Goal: Transaction & Acquisition: Book appointment/travel/reservation

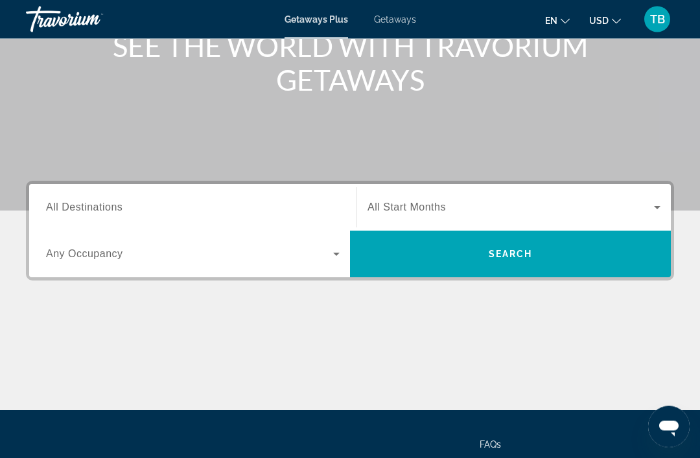
scroll to position [177, 0]
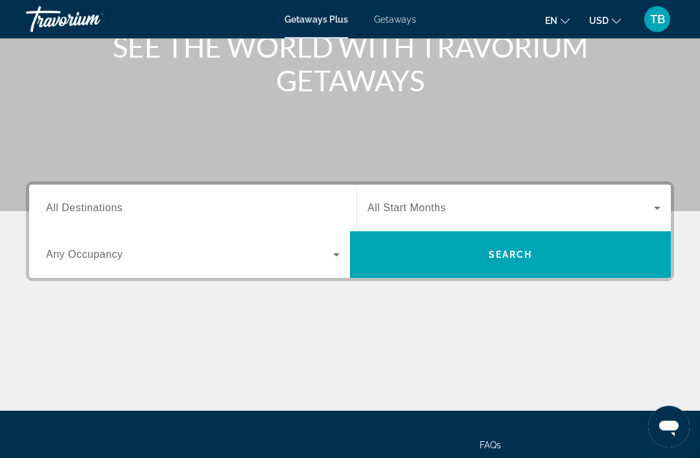
click at [98, 203] on span "All Destinations" at bounding box center [84, 208] width 76 height 11
click at [98, 203] on input "Destination All Destinations" at bounding box center [192, 209] width 293 height 16
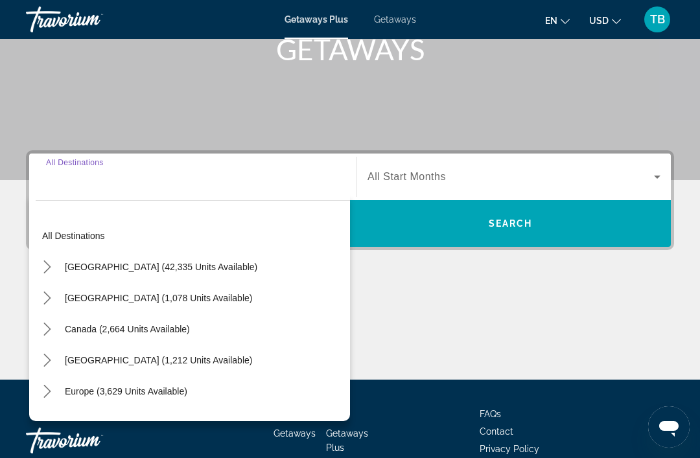
scroll to position [247, 0]
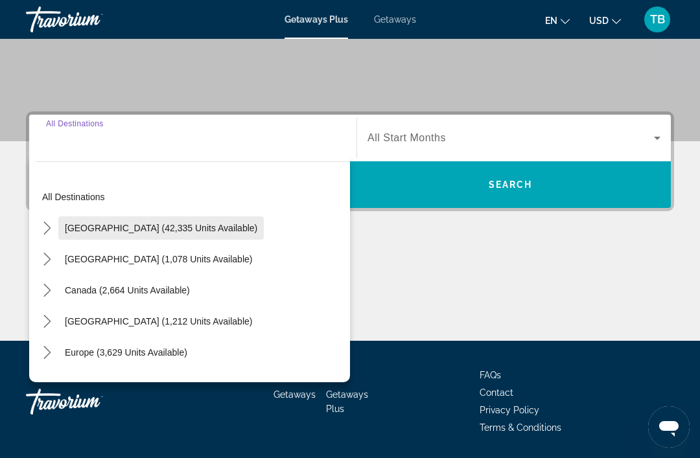
click at [190, 232] on span "[GEOGRAPHIC_DATA] (42,335 units available)" at bounding box center [161, 228] width 192 height 10
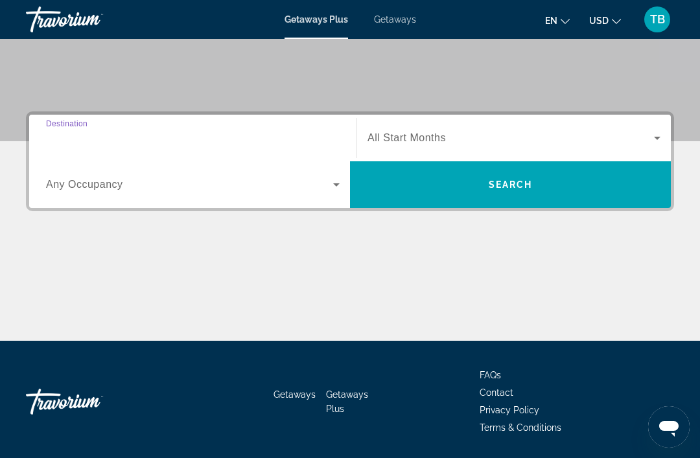
type input "**********"
click at [443, 139] on span "All Start Months" at bounding box center [406, 137] width 78 height 11
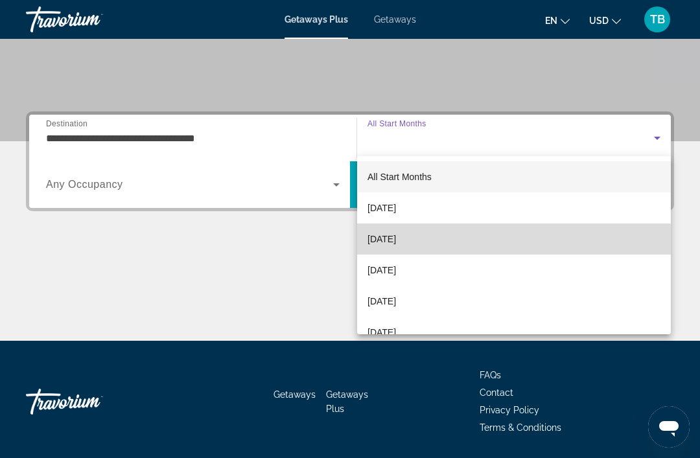
click at [396, 244] on span "[DATE]" at bounding box center [381, 239] width 29 height 16
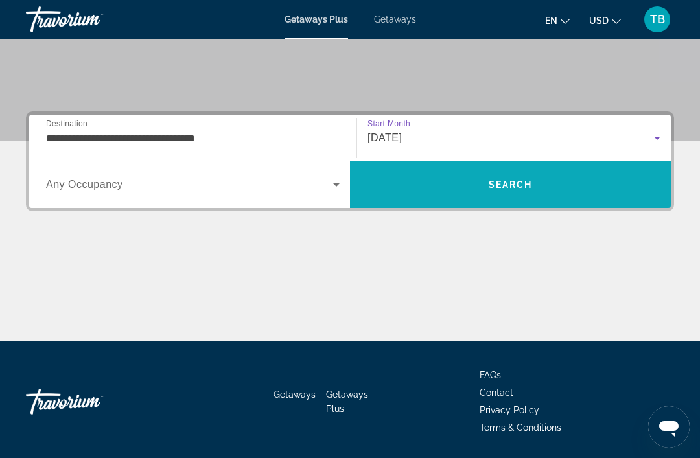
click at [520, 188] on span "Search" at bounding box center [510, 184] width 44 height 10
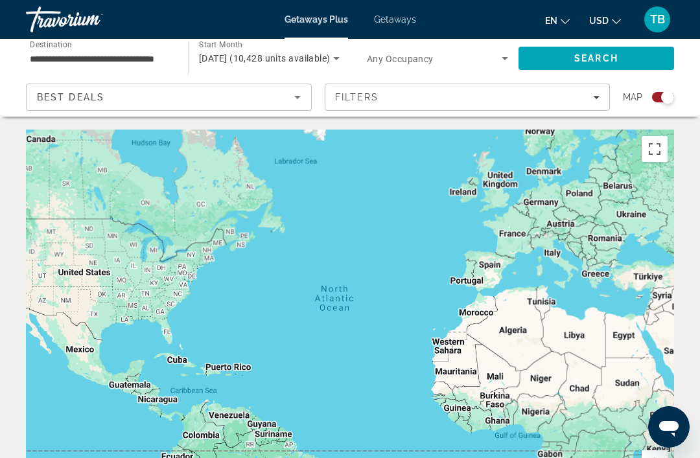
click at [166, 313] on div "Main content" at bounding box center [350, 324] width 648 height 389
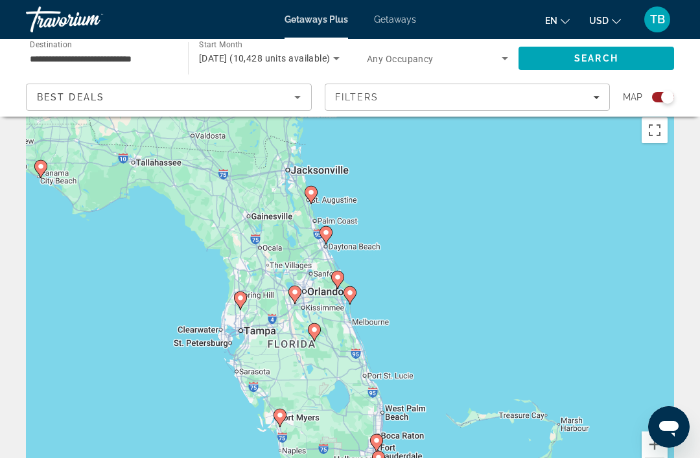
click at [317, 292] on div "To activate drag with keyboard, press Alt + Enter. Once in keyboard drag state,…" at bounding box center [350, 305] width 648 height 389
type input "**********"
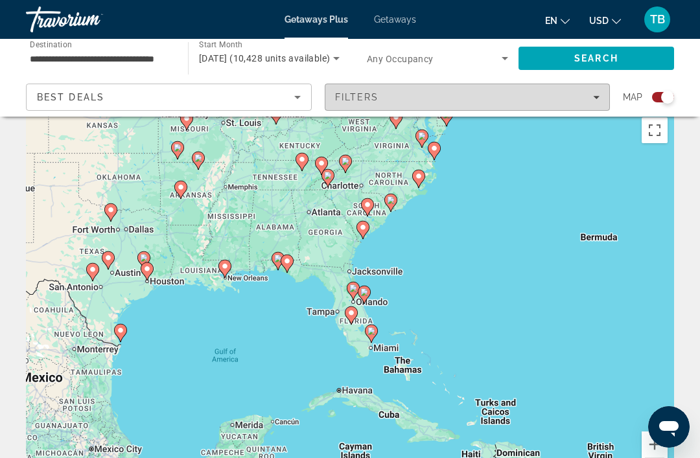
click at [602, 102] on span "Filters" at bounding box center [467, 97] width 284 height 31
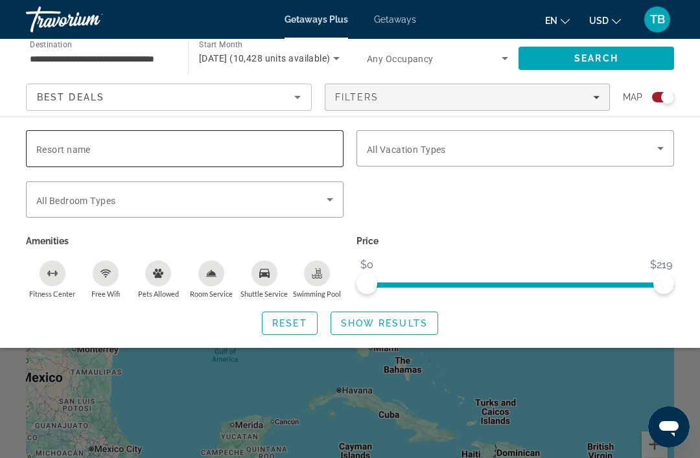
click at [216, 148] on input "Resort name" at bounding box center [184, 149] width 297 height 16
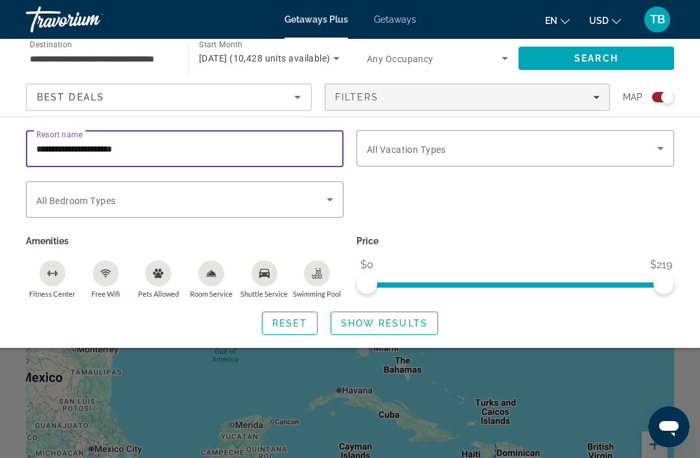
type input "**********"
click at [621, 62] on span "Search" at bounding box center [595, 58] width 155 height 31
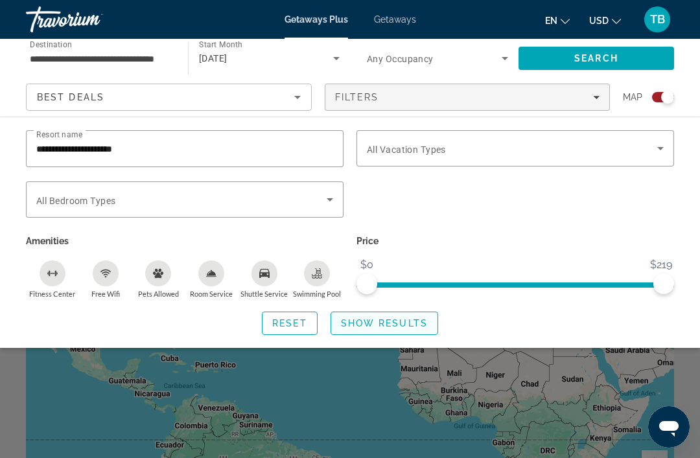
click at [401, 327] on span "Search widget" at bounding box center [384, 323] width 106 height 31
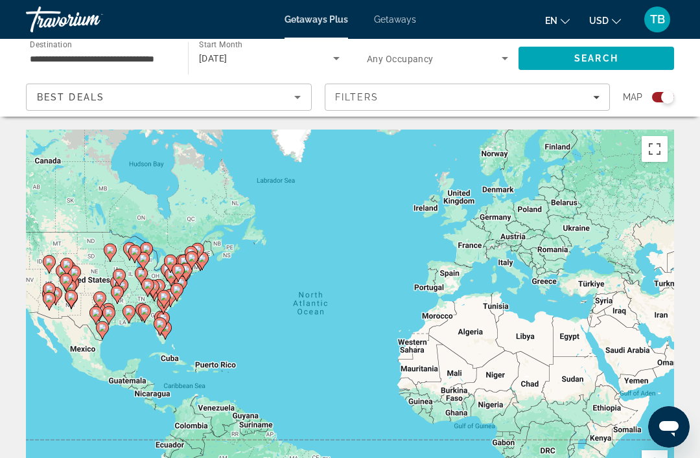
click at [288, 103] on div "Best Deals" at bounding box center [165, 97] width 257 height 16
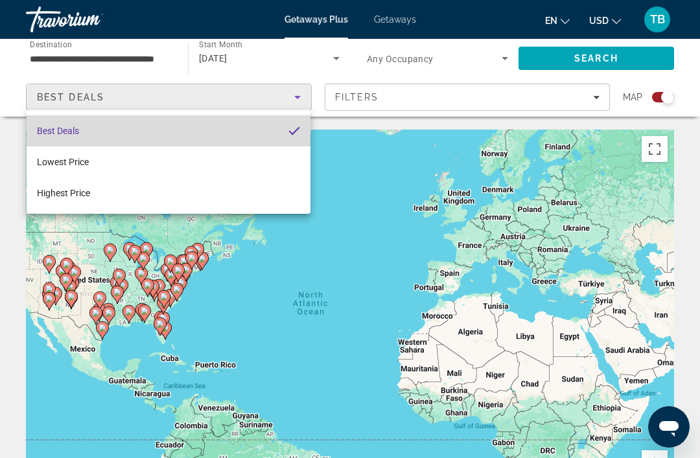
click at [262, 128] on mat-option "Best Deals" at bounding box center [169, 130] width 284 height 31
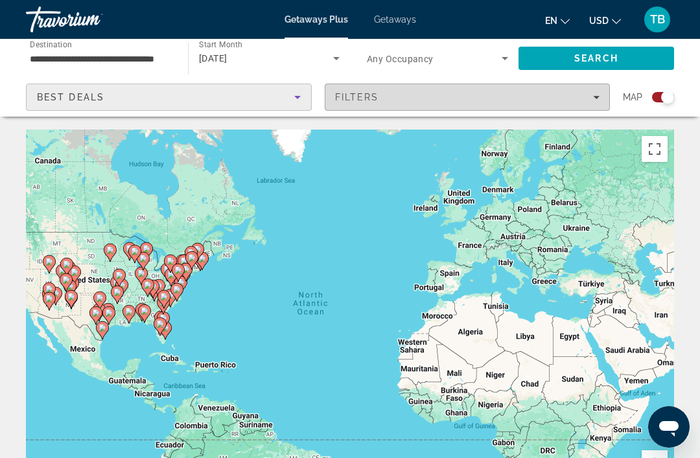
click at [601, 96] on span "Filters" at bounding box center [467, 97] width 284 height 31
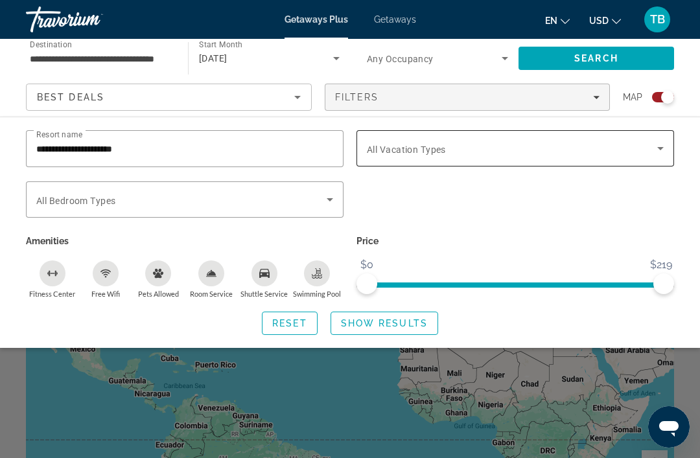
click at [660, 150] on icon "Search widget" at bounding box center [660, 148] width 6 height 3
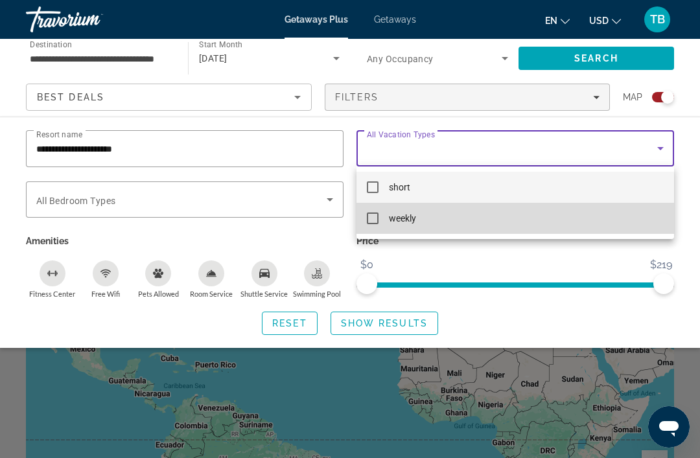
click at [380, 220] on mat-option "weekly" at bounding box center [514, 218] width 317 height 31
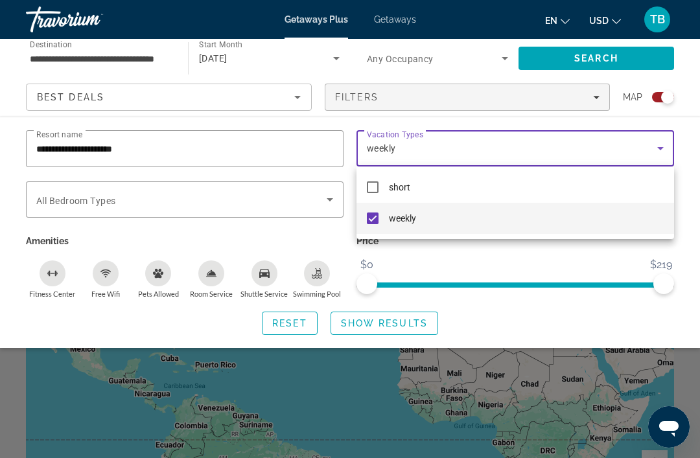
click at [170, 149] on div at bounding box center [350, 229] width 700 height 458
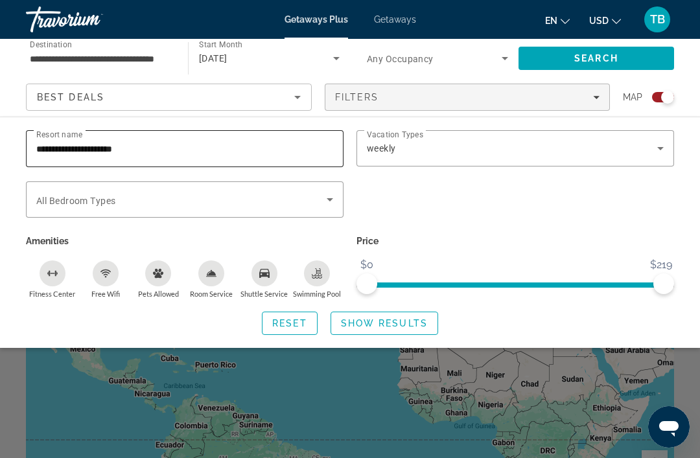
click at [152, 146] on input "**********" at bounding box center [184, 149] width 297 height 16
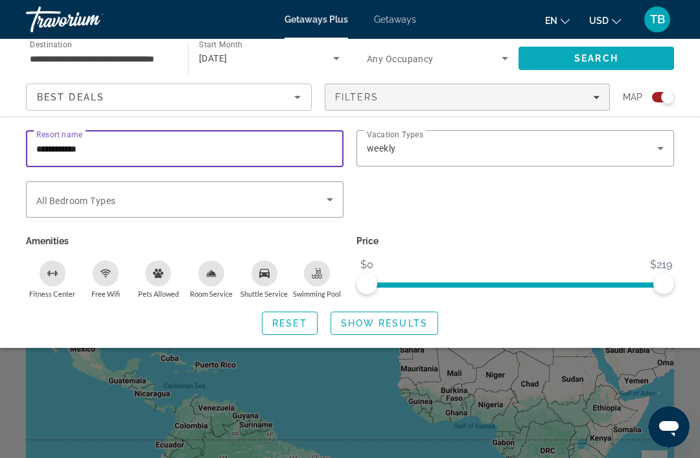
type input "**********"
click at [603, 47] on span "Search" at bounding box center [595, 58] width 155 height 31
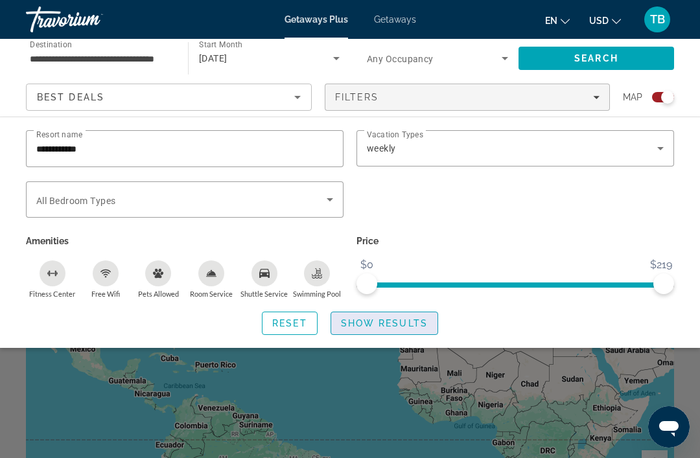
click at [391, 321] on span "Show Results" at bounding box center [384, 323] width 87 height 10
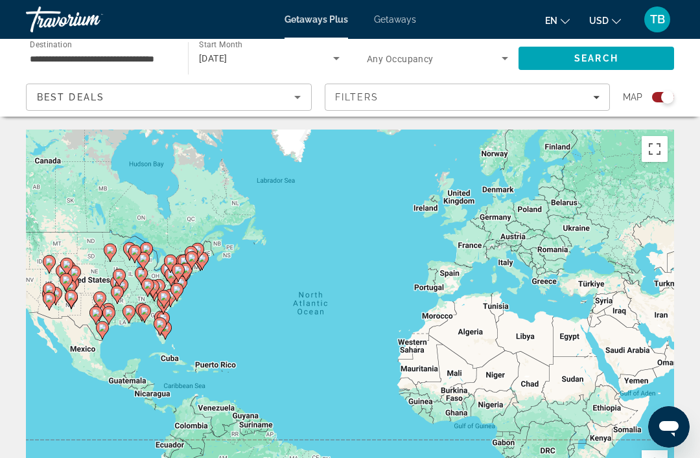
click at [407, 21] on span "Getaways" at bounding box center [395, 19] width 42 height 10
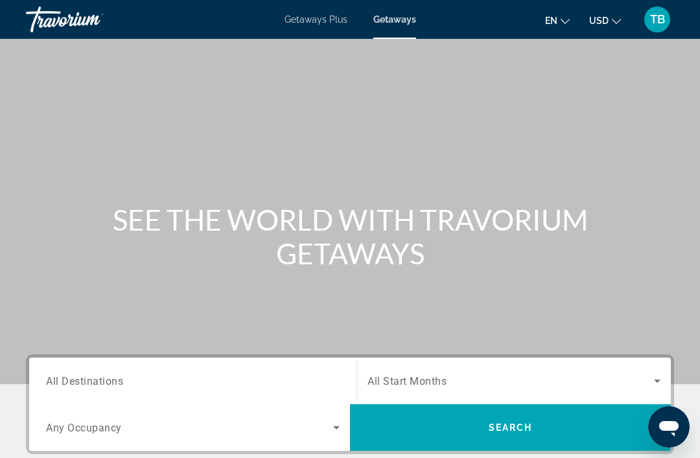
scroll to position [123, 0]
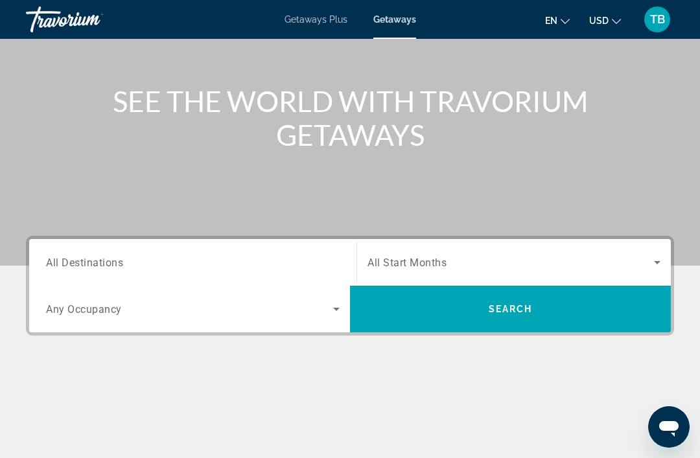
click at [106, 262] on span "All Destinations" at bounding box center [84, 262] width 77 height 12
click at [106, 262] on input "Destination All Destinations" at bounding box center [192, 263] width 293 height 16
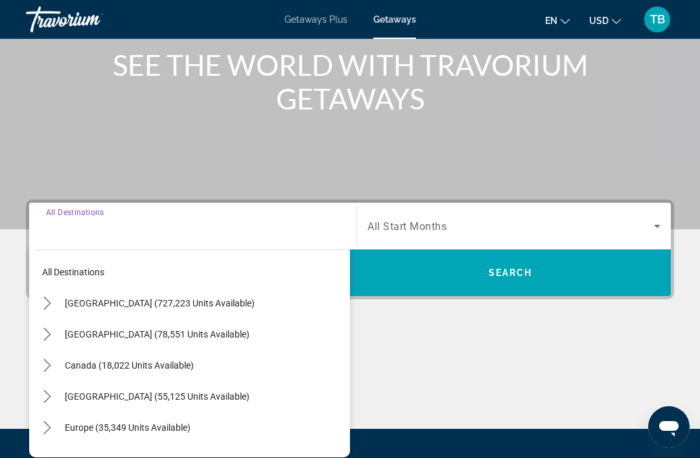
scroll to position [247, 0]
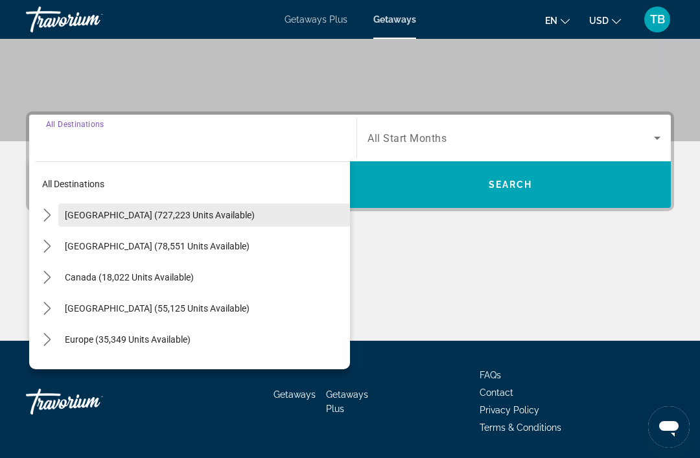
click at [168, 215] on span "[GEOGRAPHIC_DATA] (727,223 units available)" at bounding box center [160, 215] width 190 height 10
type input "**********"
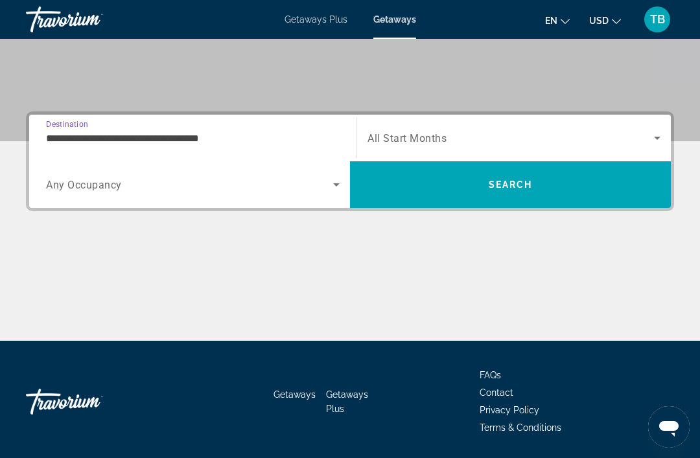
click at [479, 141] on span "Search widget" at bounding box center [510, 138] width 286 height 16
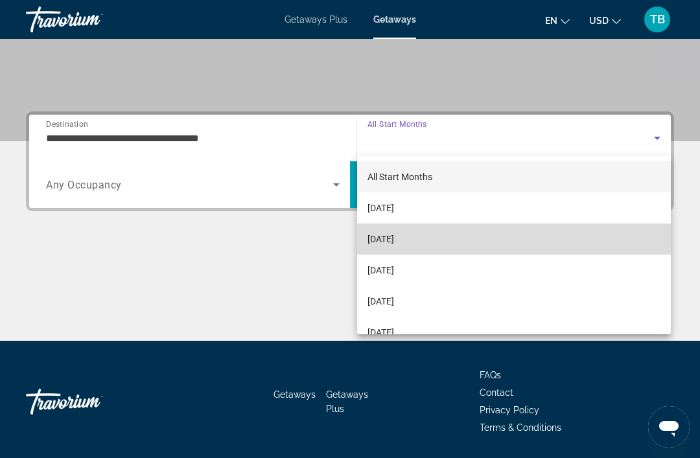
click at [394, 241] on span "[DATE]" at bounding box center [380, 239] width 27 height 16
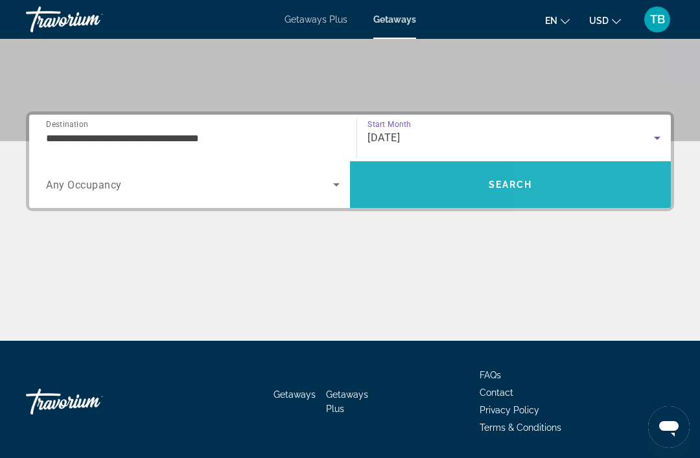
click at [597, 200] on span "Search" at bounding box center [510, 184] width 321 height 47
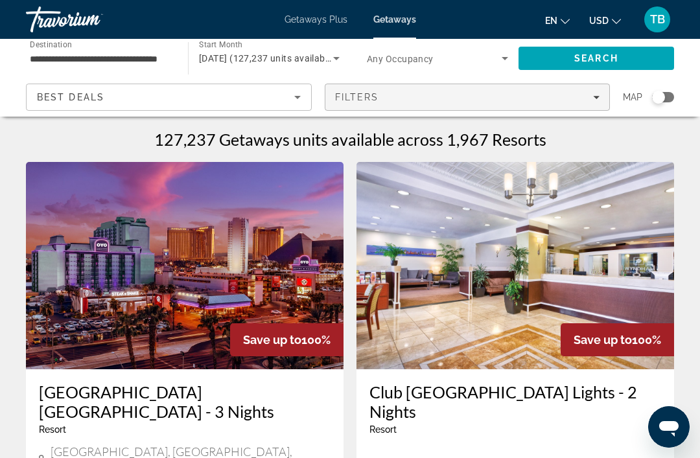
click at [593, 95] on icon "Filters" at bounding box center [596, 97] width 6 height 6
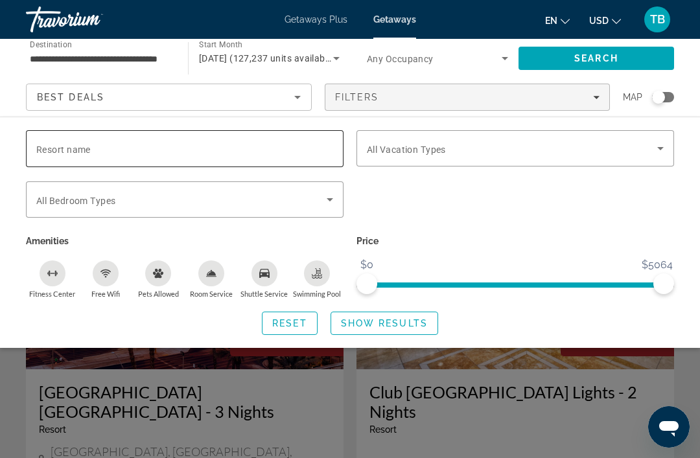
click at [317, 155] on input "Resort name" at bounding box center [184, 149] width 297 height 16
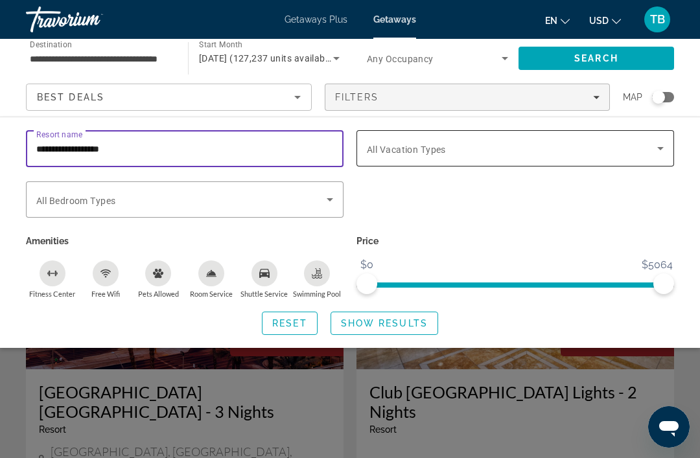
type input "**********"
click at [646, 154] on span "Search widget" at bounding box center [512, 149] width 290 height 16
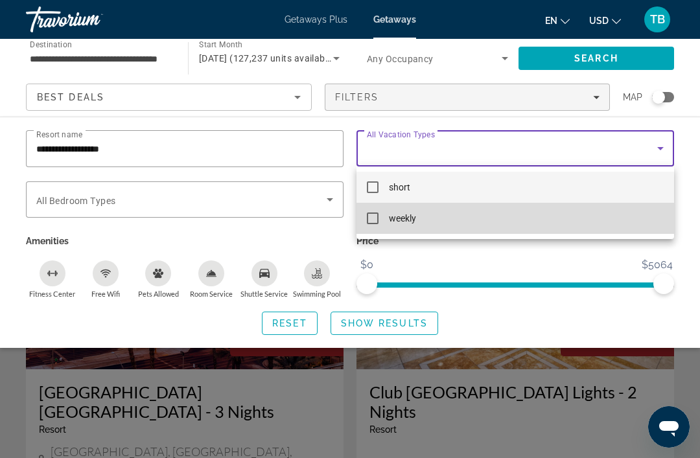
click at [371, 228] on mat-option "weekly" at bounding box center [514, 218] width 317 height 31
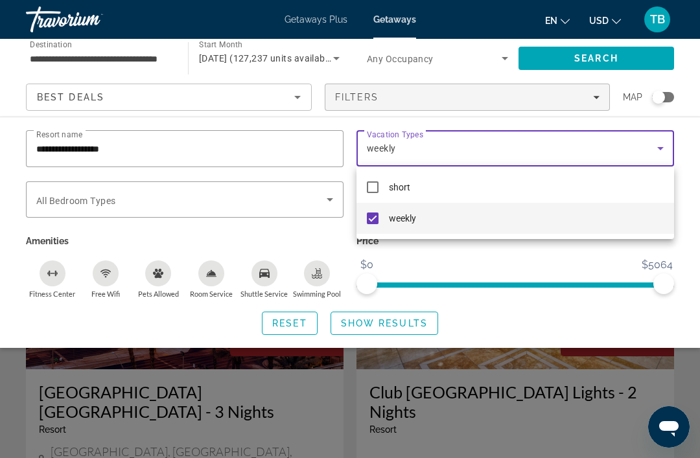
click at [594, 102] on div at bounding box center [350, 229] width 700 height 458
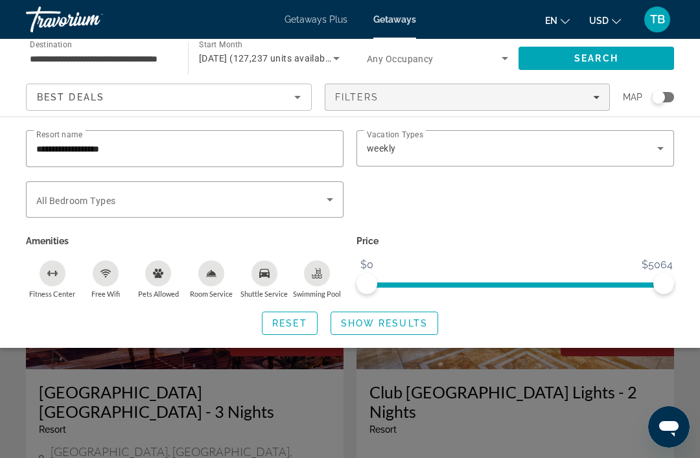
click at [328, 56] on icon "Search widget" at bounding box center [336, 59] width 16 height 16
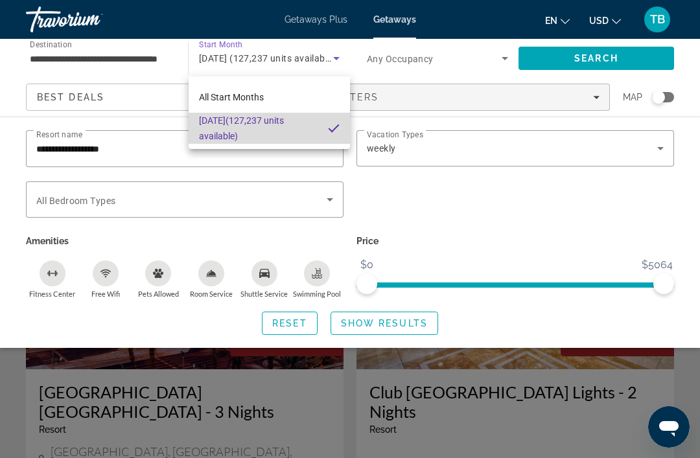
click at [286, 126] on span "[DATE] (127,237 units available)" at bounding box center [258, 128] width 119 height 31
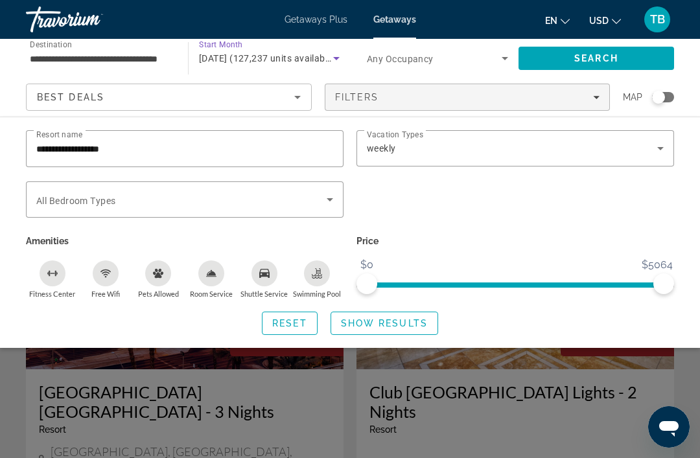
click at [267, 63] on span "[DATE] (127,237 units available)" at bounding box center [267, 58] width 137 height 10
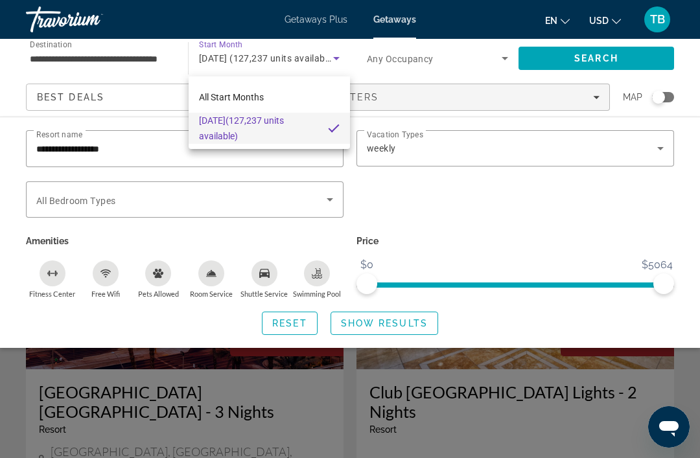
click at [637, 60] on div at bounding box center [350, 229] width 700 height 458
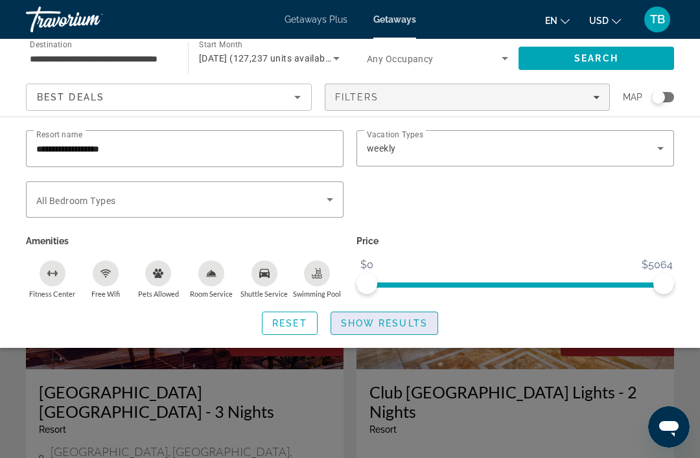
click at [402, 324] on span "Show Results" at bounding box center [384, 323] width 87 height 10
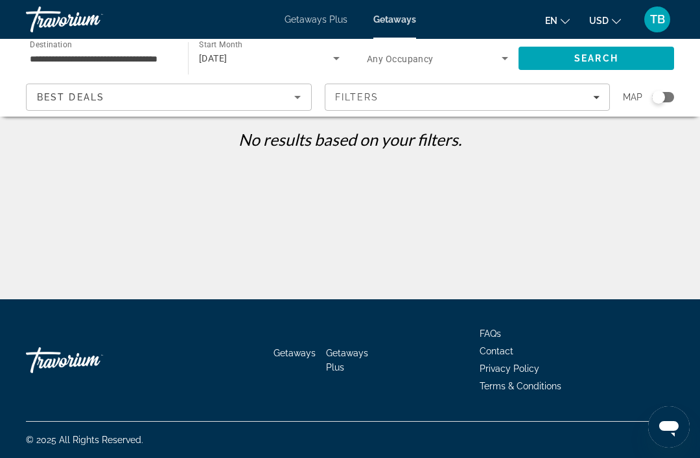
click at [340, 60] on icon "Search widget" at bounding box center [336, 59] width 16 height 16
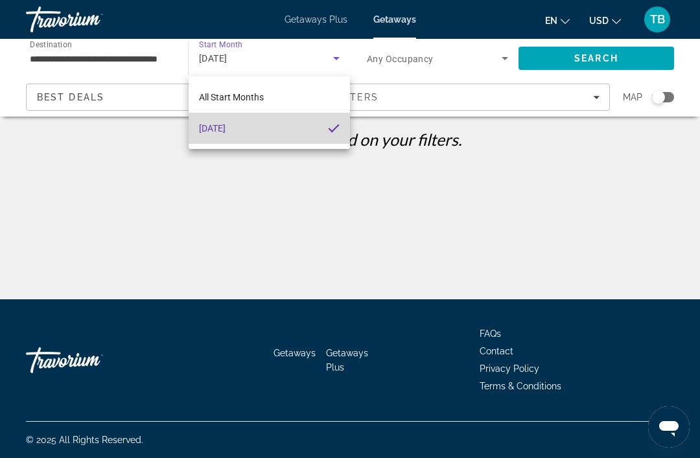
click at [225, 133] on span "[DATE]" at bounding box center [212, 129] width 27 height 16
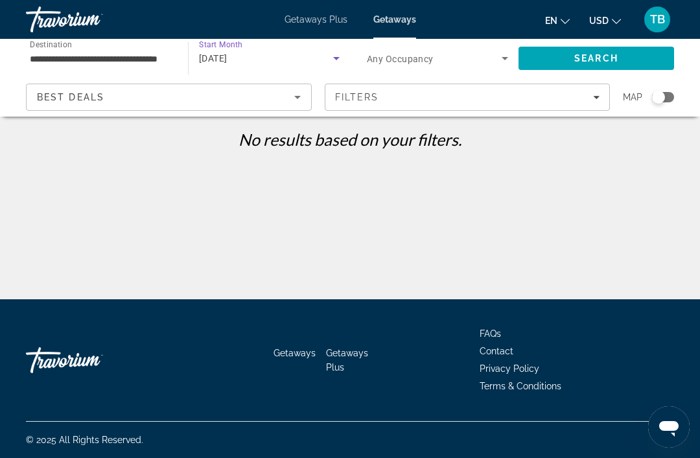
click at [337, 61] on icon "Search widget" at bounding box center [336, 59] width 16 height 16
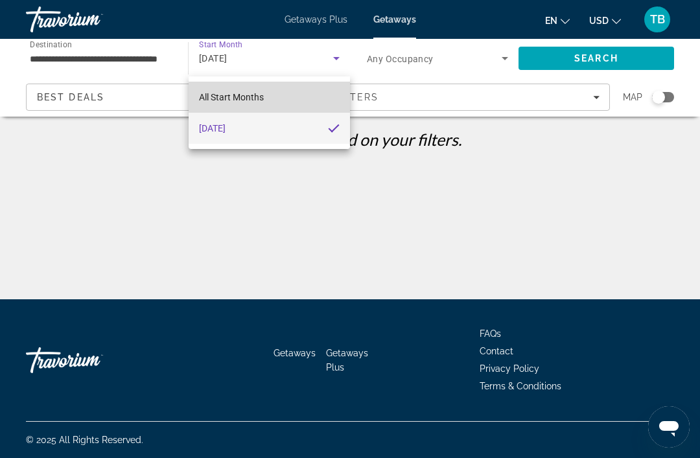
click at [259, 92] on span "All Start Months" at bounding box center [231, 97] width 65 height 10
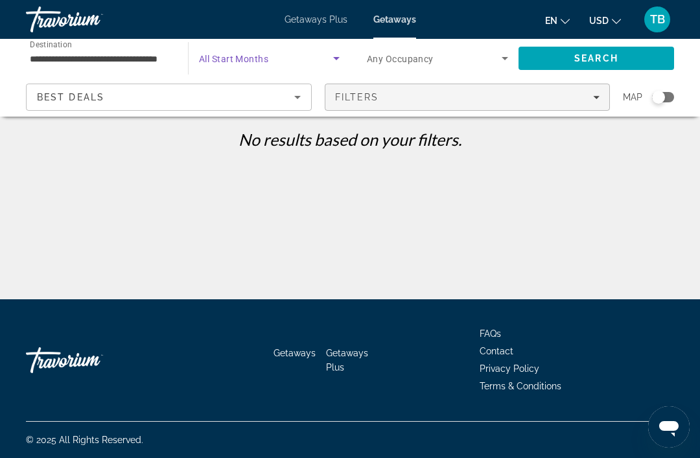
click at [593, 102] on span "Filters" at bounding box center [467, 97] width 284 height 31
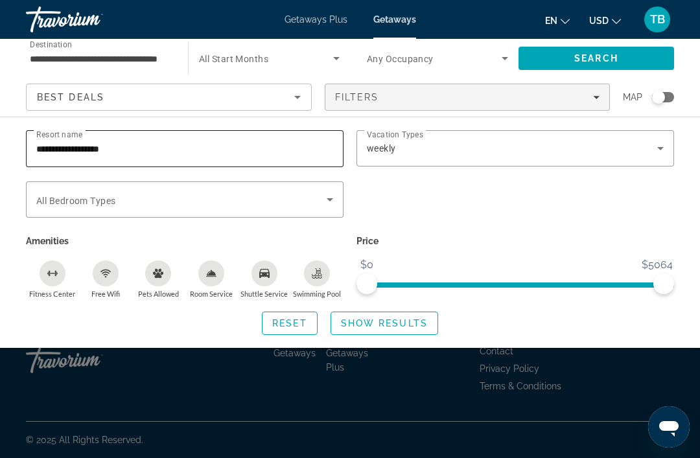
click at [198, 154] on input "**********" at bounding box center [184, 149] width 297 height 16
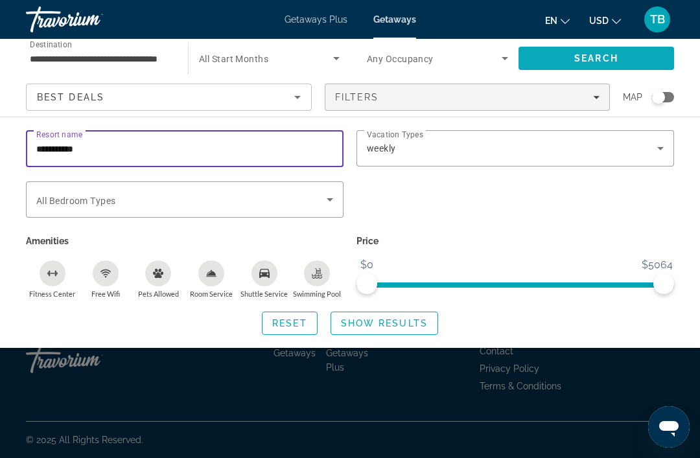
type input "**********"
click at [622, 63] on span "Search" at bounding box center [595, 58] width 155 height 31
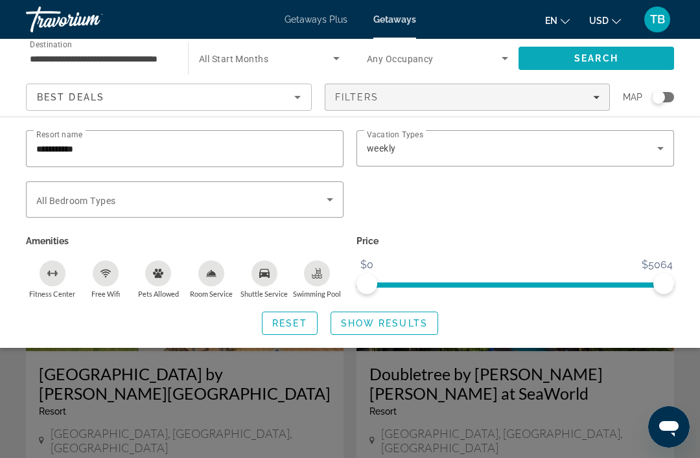
scroll to position [17, 0]
click at [612, 422] on div "Search widget" at bounding box center [350, 326] width 700 height 264
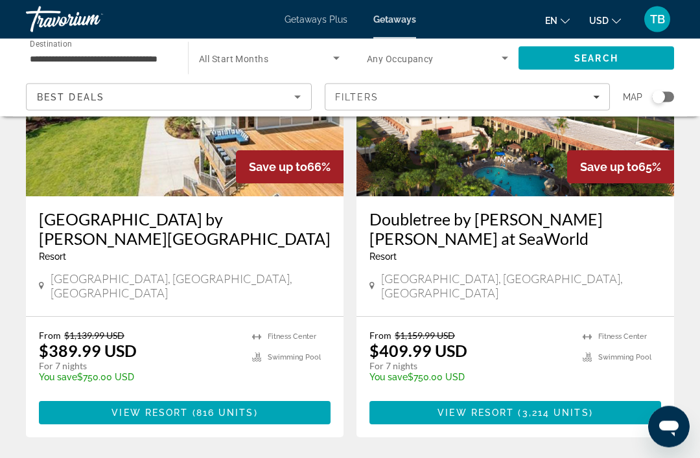
scroll to position [173, 0]
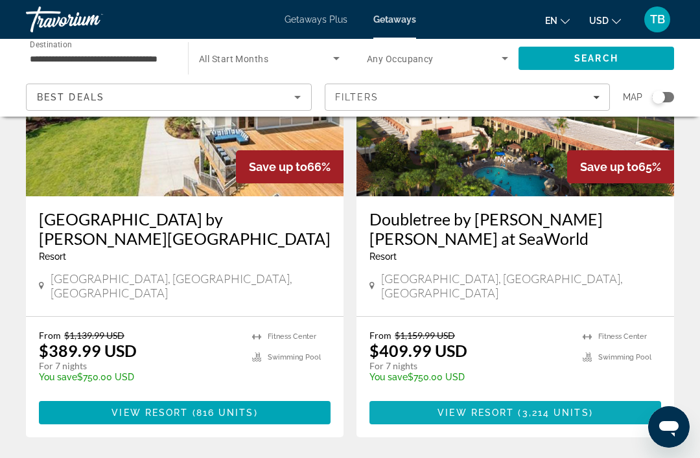
click at [572, 408] on span "3,214 units" at bounding box center [555, 413] width 67 height 10
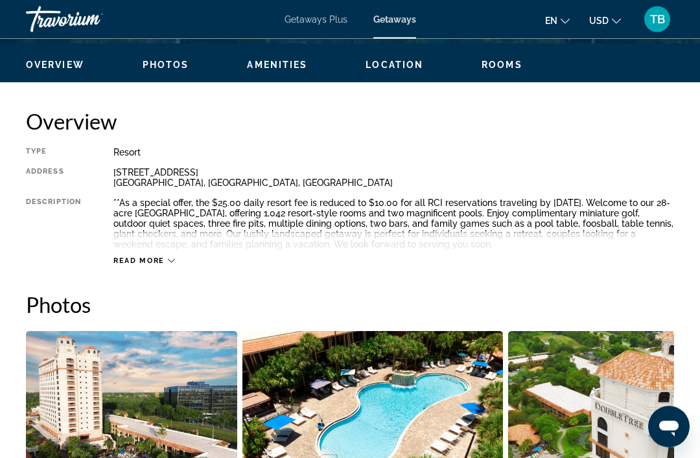
scroll to position [611, 0]
click at [172, 264] on icon "Main content" at bounding box center [171, 260] width 7 height 7
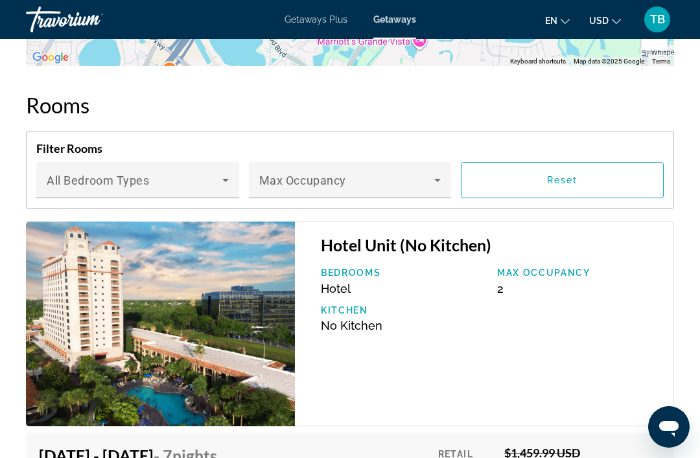
scroll to position [2067, 0]
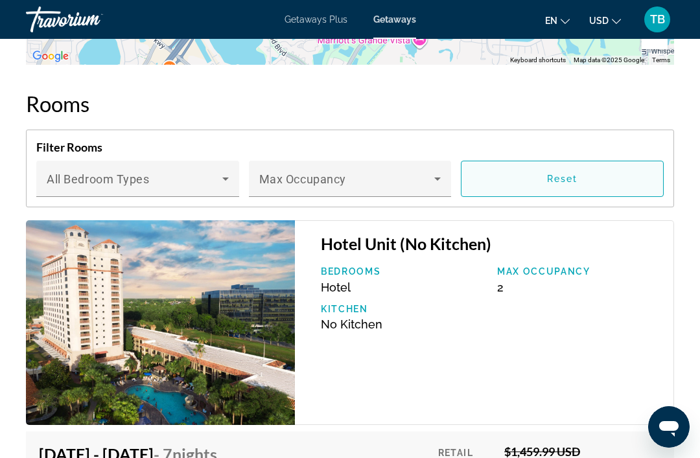
click at [595, 179] on span "Main content" at bounding box center [561, 178] width 201 height 31
click at [609, 181] on span "Main content" at bounding box center [561, 178] width 201 height 31
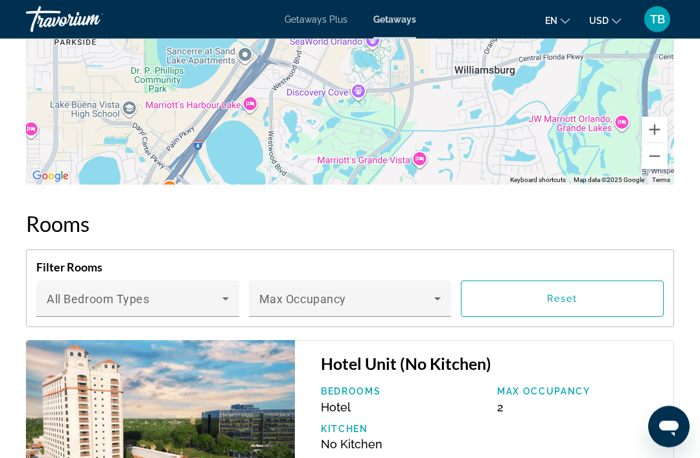
scroll to position [1950, 0]
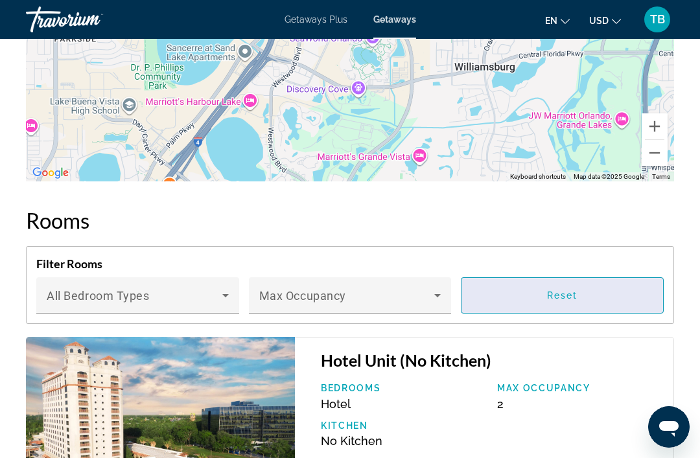
click at [547, 292] on span "Reset" at bounding box center [562, 295] width 31 height 10
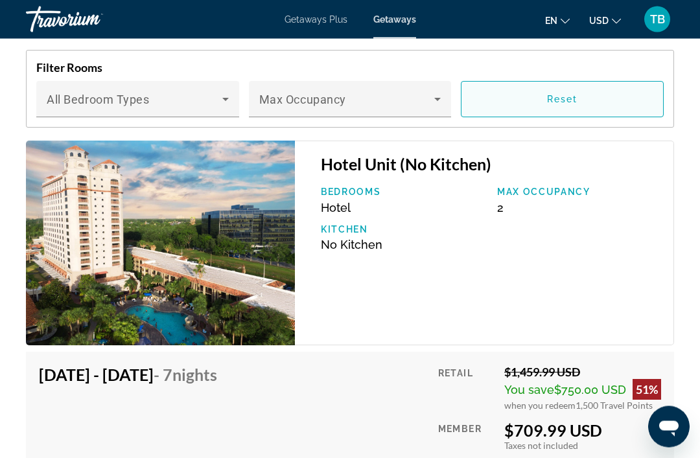
scroll to position [2134, 0]
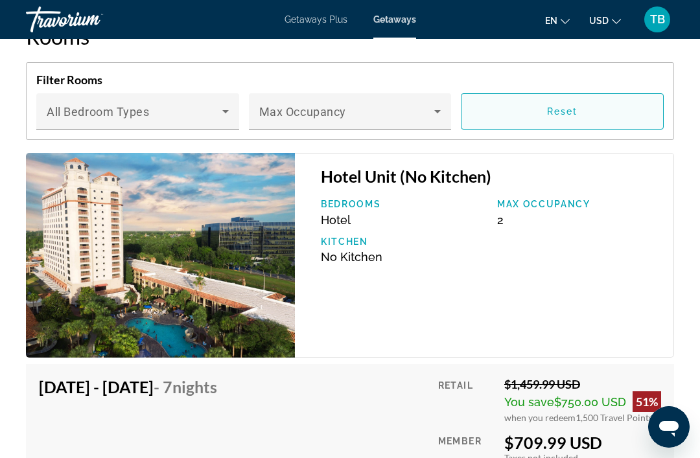
click at [586, 108] on span "Main content" at bounding box center [561, 111] width 201 height 31
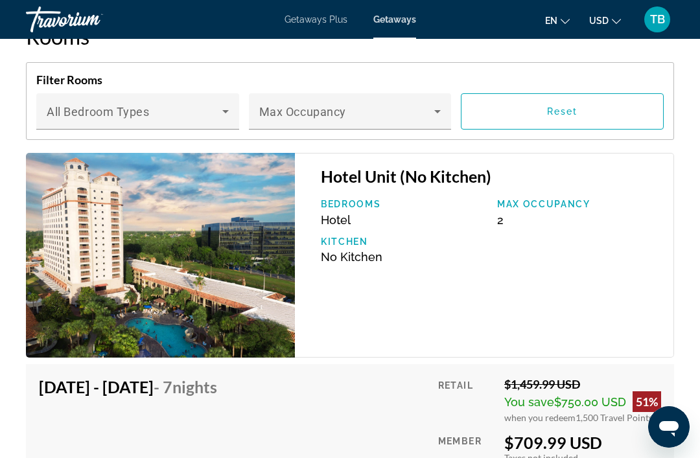
click at [176, 395] on h4 "Oct 26, 2025 - Nov 2, 2025 - 7 Nights" at bounding box center [128, 386] width 178 height 19
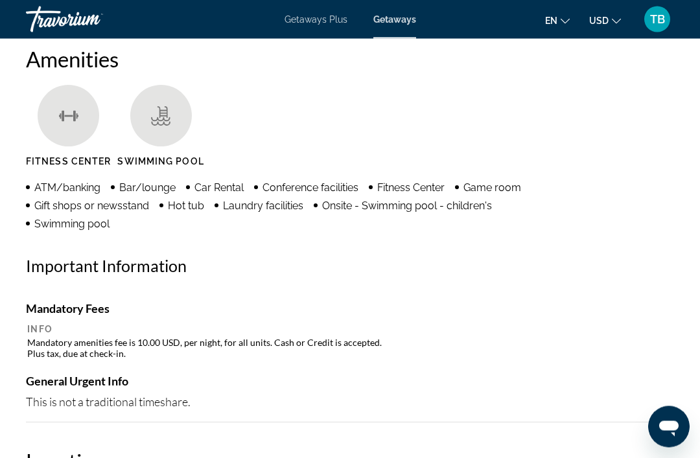
scroll to position [1256, 0]
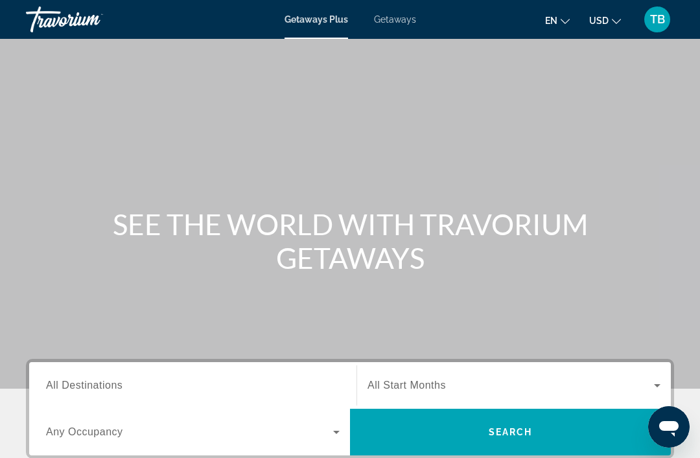
click at [94, 390] on span "All Destinations" at bounding box center [84, 385] width 76 height 11
click at [94, 390] on input "Destination All Destinations" at bounding box center [192, 386] width 293 height 16
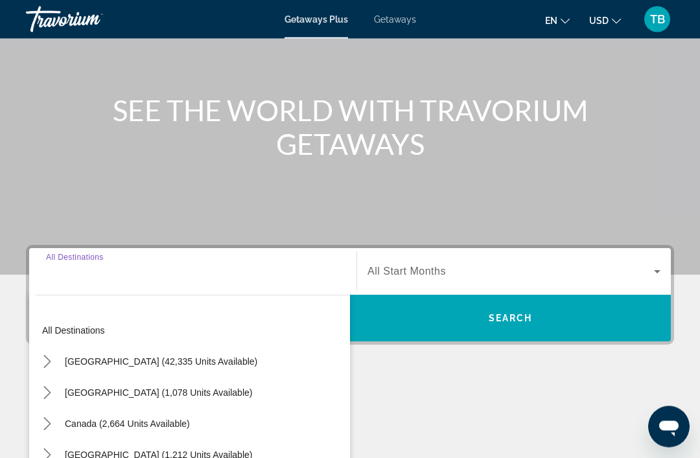
scroll to position [289, 0]
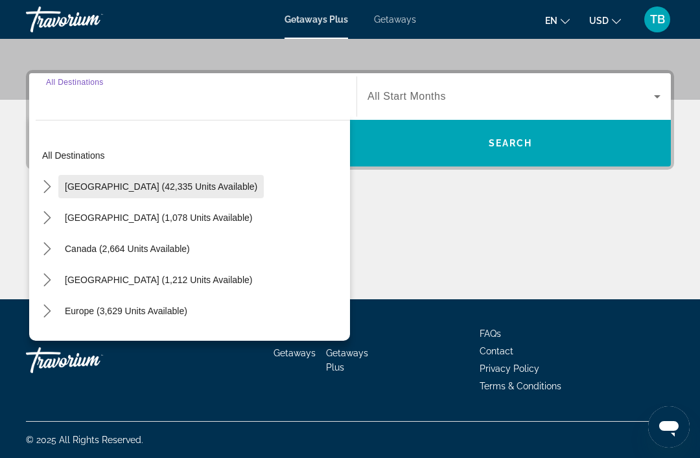
click at [184, 192] on span "Select destination: United States (42,335 units available)" at bounding box center [160, 186] width 205 height 31
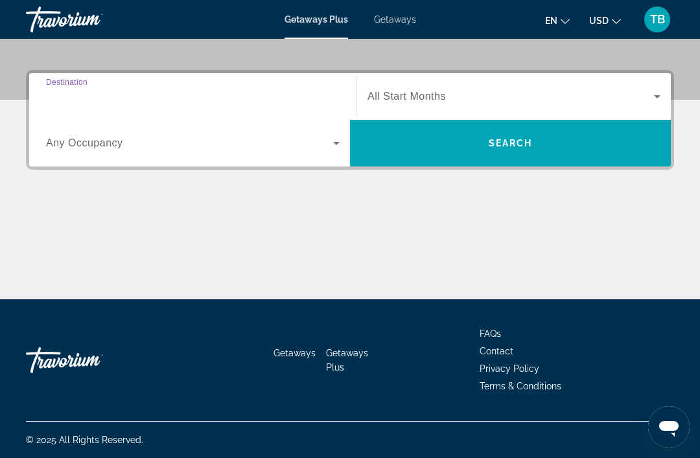
type input "**********"
click at [663, 102] on icon "Search widget" at bounding box center [657, 97] width 16 height 16
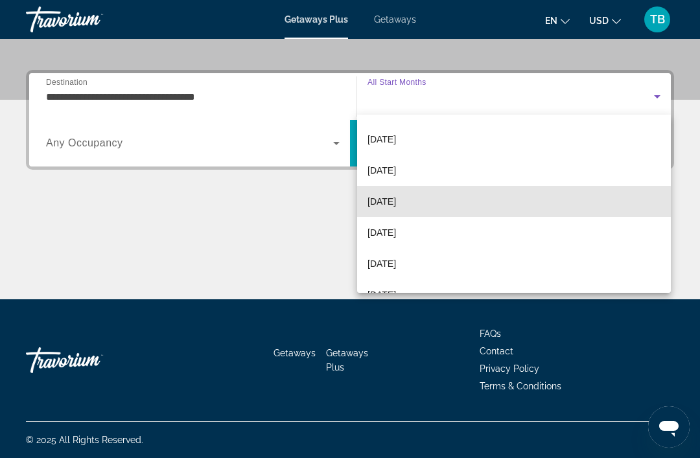
scroll to position [62, 0]
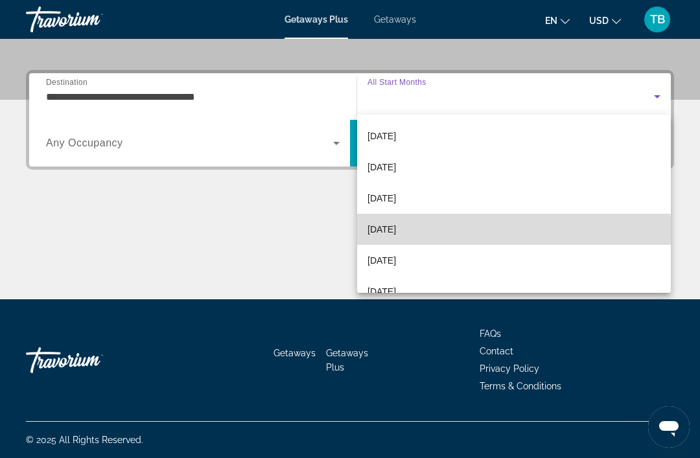
click at [396, 236] on span "February 2026" at bounding box center [381, 230] width 29 height 16
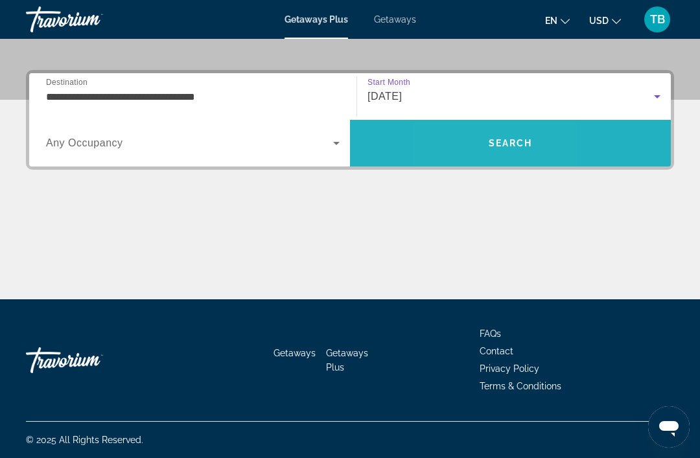
click at [460, 141] on span "Search" at bounding box center [510, 143] width 321 height 31
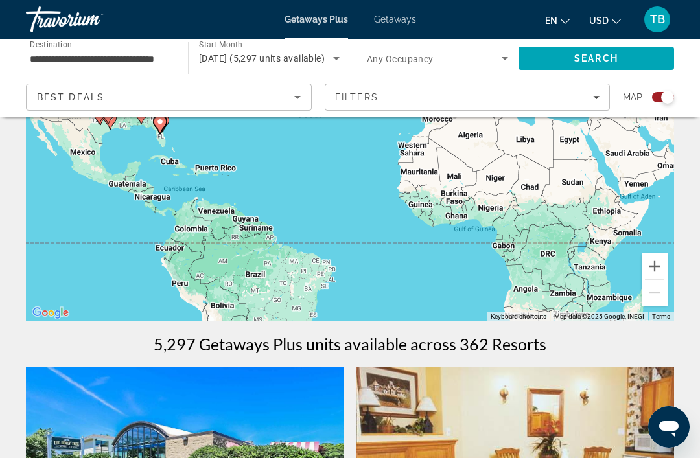
scroll to position [188, 0]
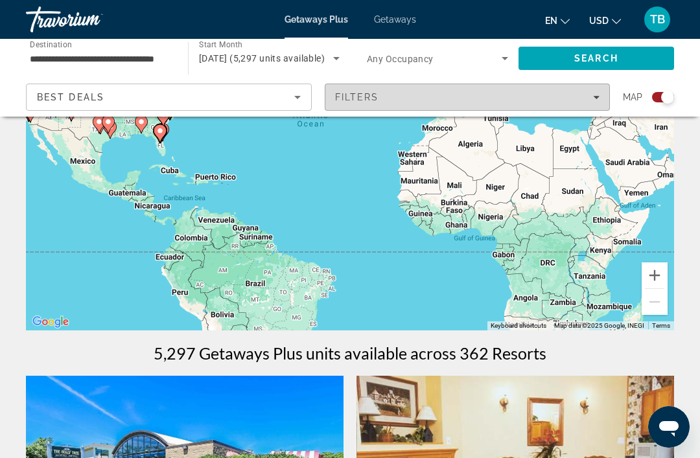
click at [603, 102] on span "Filters" at bounding box center [467, 97] width 284 height 31
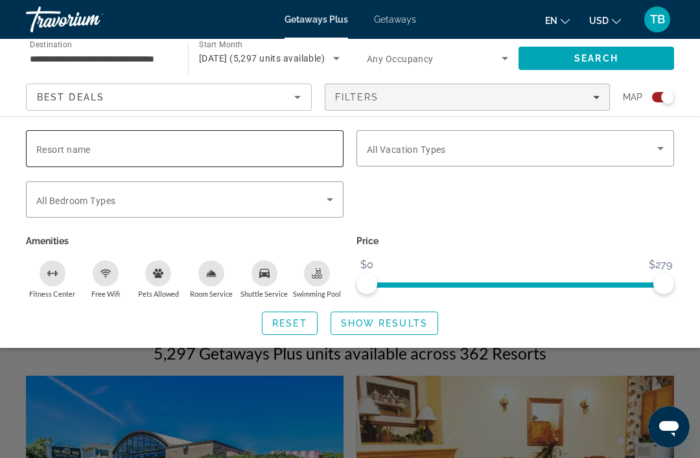
click at [312, 147] on input "Resort name" at bounding box center [184, 149] width 297 height 16
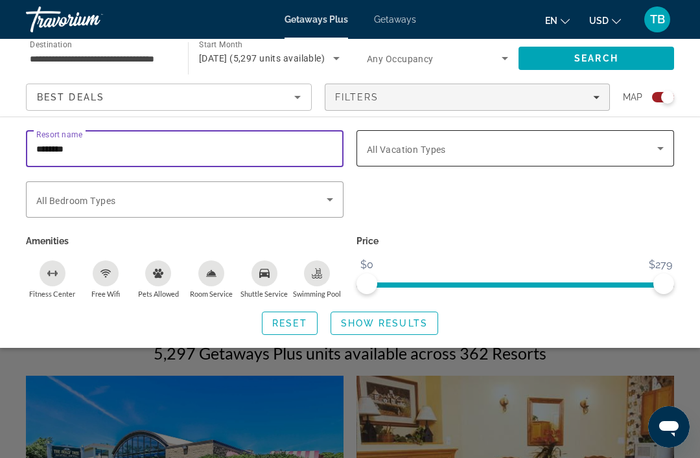
type input "********"
click at [663, 150] on icon "Search widget" at bounding box center [660, 149] width 16 height 16
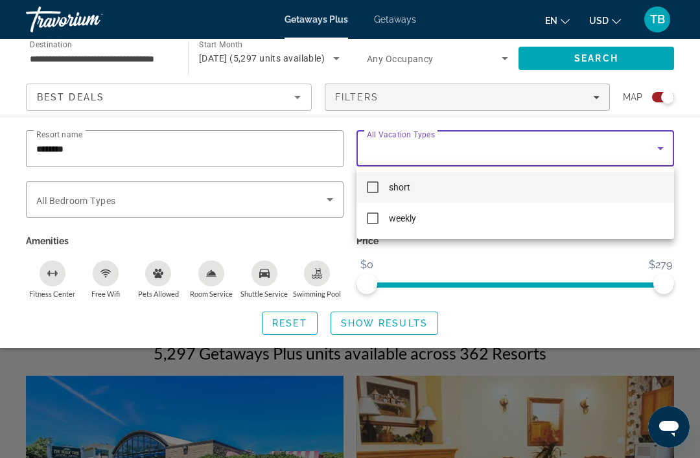
click at [661, 95] on div at bounding box center [350, 229] width 700 height 458
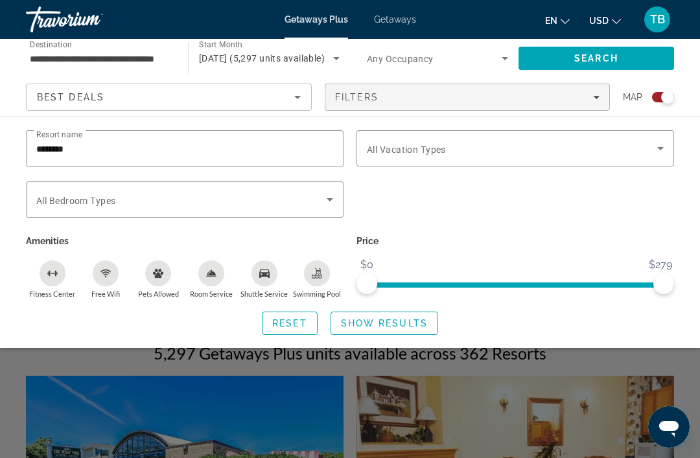
click at [665, 100] on div "Search widget" at bounding box center [667, 97] width 13 height 13
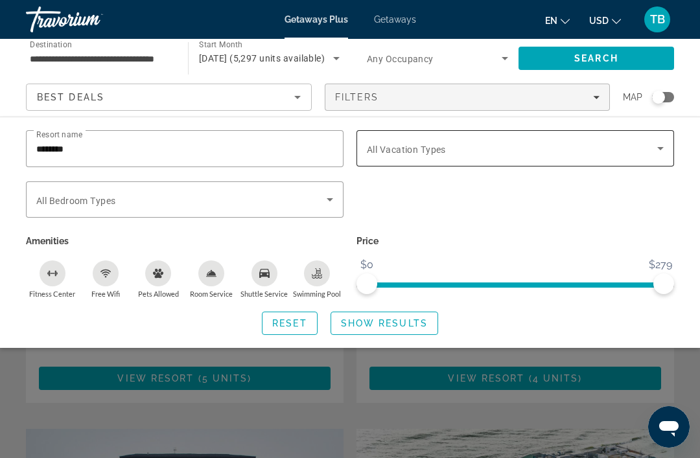
click at [663, 147] on icon "Search widget" at bounding box center [660, 149] width 16 height 16
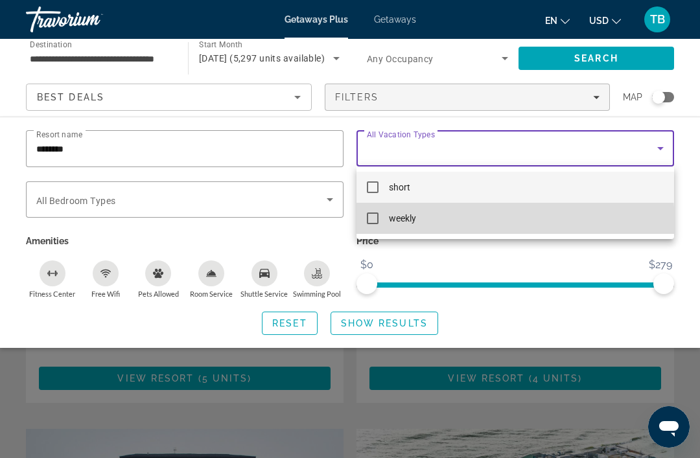
click at [374, 226] on mat-option "weekly" at bounding box center [514, 218] width 317 height 31
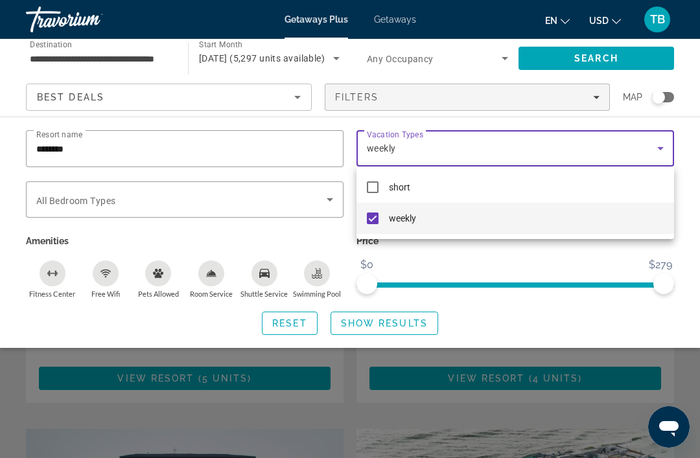
click at [644, 56] on div at bounding box center [350, 229] width 700 height 458
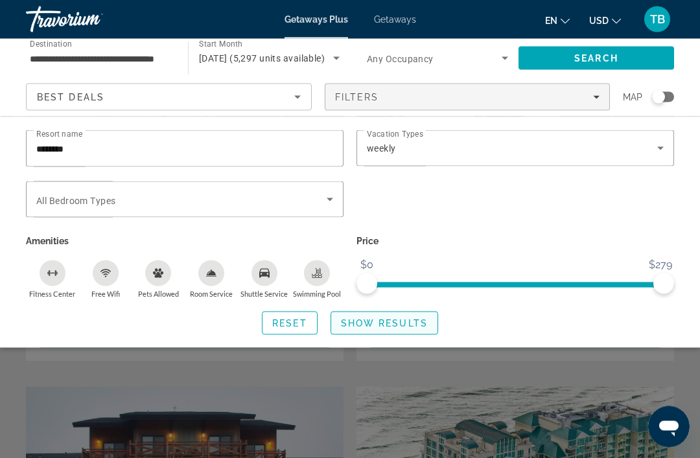
click at [404, 318] on span "Show Results" at bounding box center [384, 323] width 87 height 10
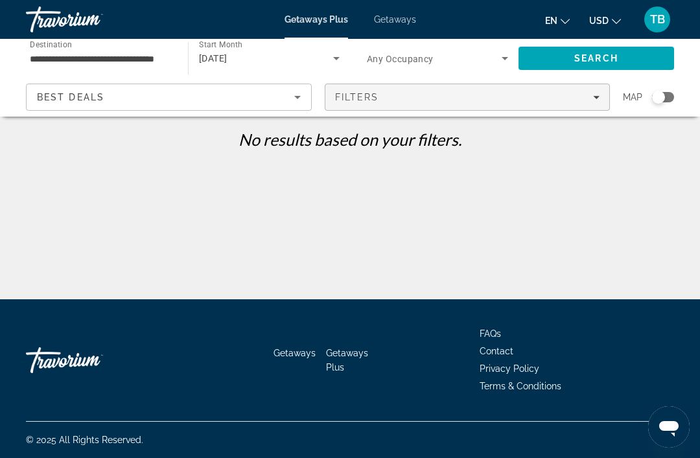
click at [598, 98] on icon "Filters" at bounding box center [596, 97] width 6 height 6
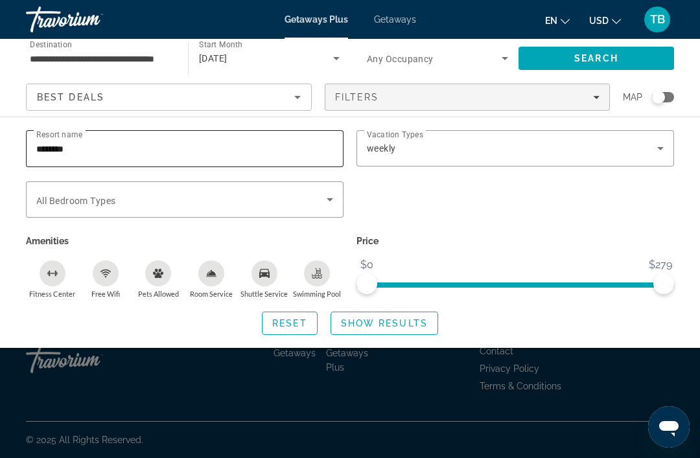
click at [273, 149] on input "********" at bounding box center [184, 149] width 297 height 16
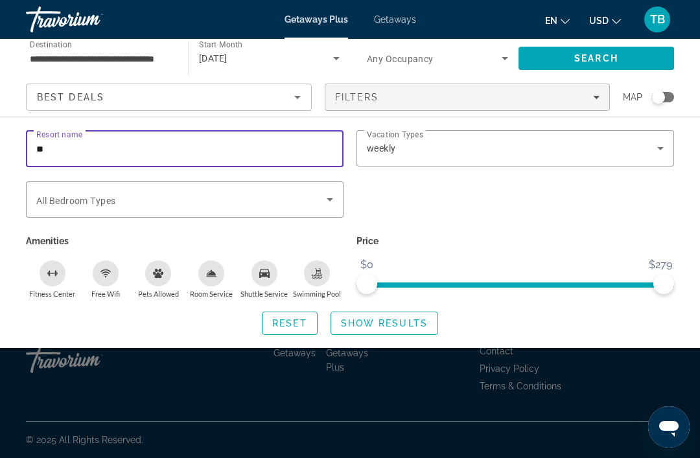
type input "*"
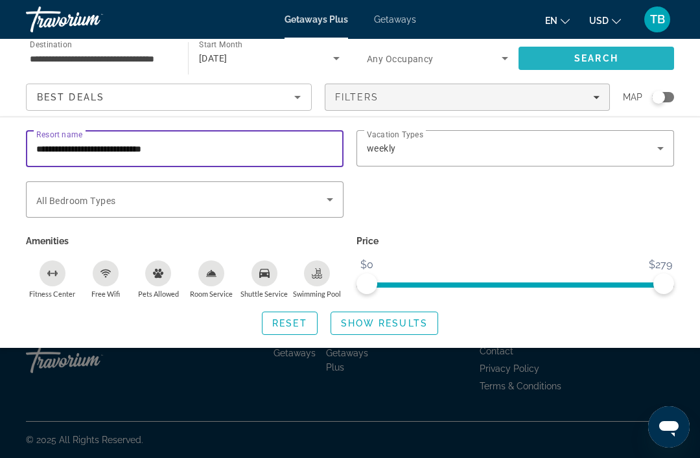
type input "**********"
click at [643, 60] on span "Search" at bounding box center [595, 58] width 155 height 31
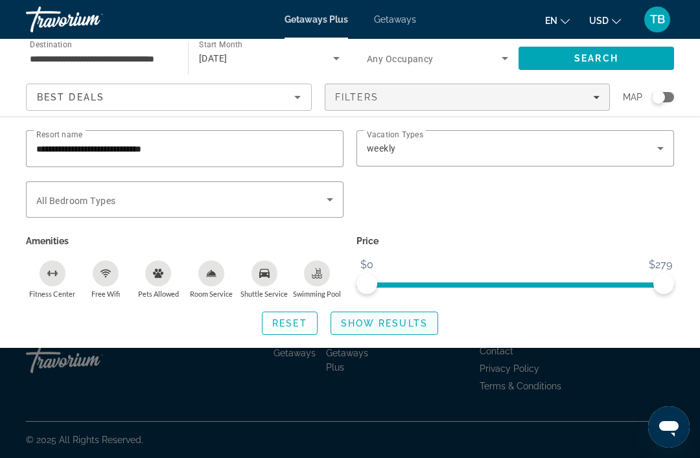
click at [402, 323] on span "Show Results" at bounding box center [384, 323] width 87 height 10
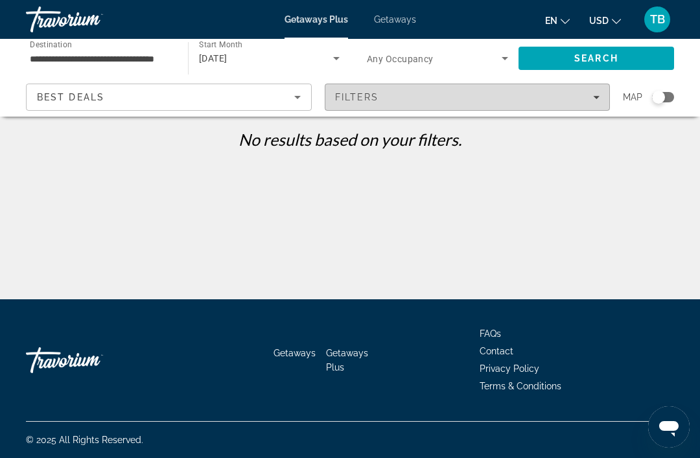
click at [608, 99] on span "Filters" at bounding box center [467, 97] width 284 height 31
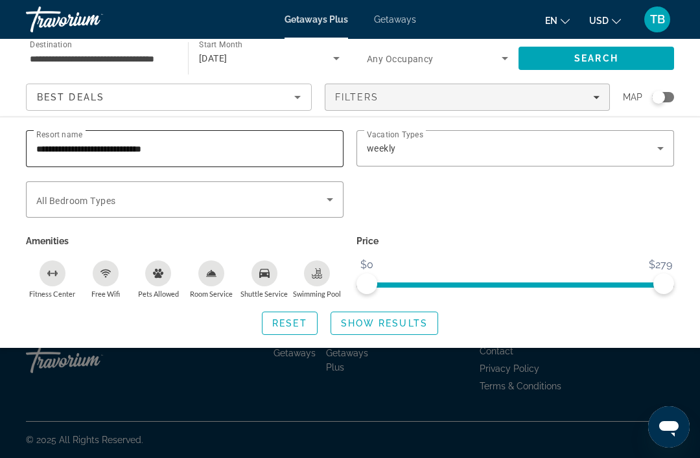
click at [209, 154] on input "**********" at bounding box center [184, 149] width 297 height 16
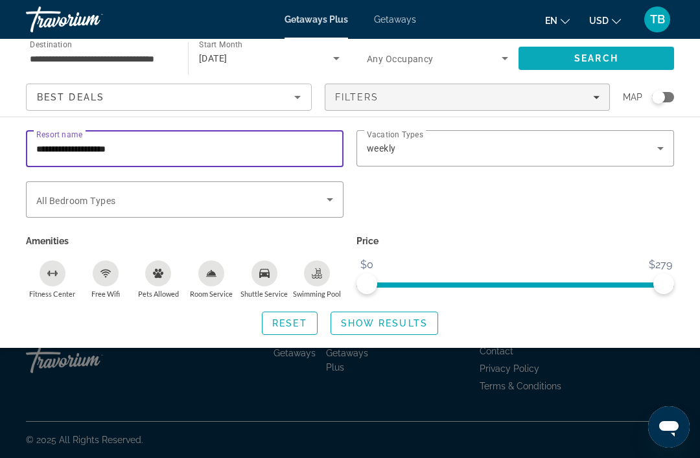
type input "**********"
click at [639, 62] on span "Search" at bounding box center [595, 58] width 155 height 31
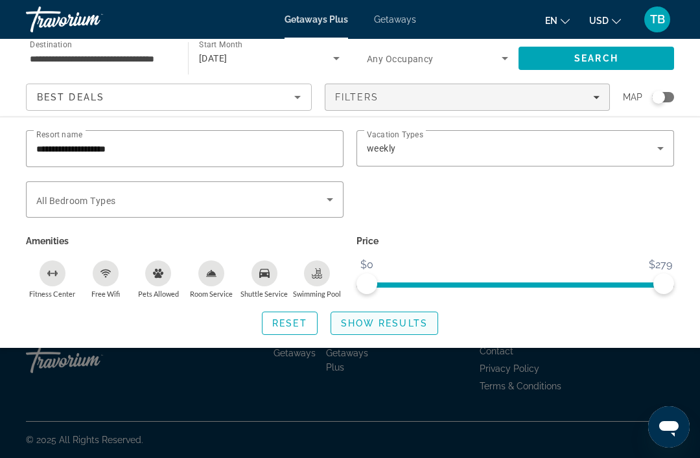
click at [404, 324] on span "Show Results" at bounding box center [384, 323] width 87 height 10
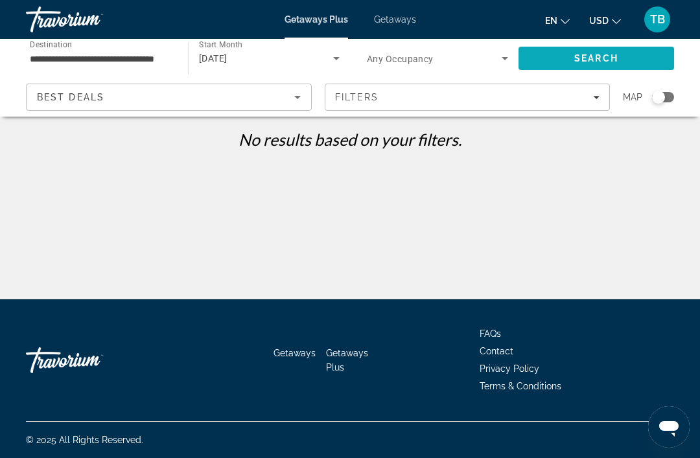
click at [641, 67] on span "Search" at bounding box center [595, 58] width 155 height 31
click at [407, 16] on span "Getaways" at bounding box center [395, 19] width 42 height 10
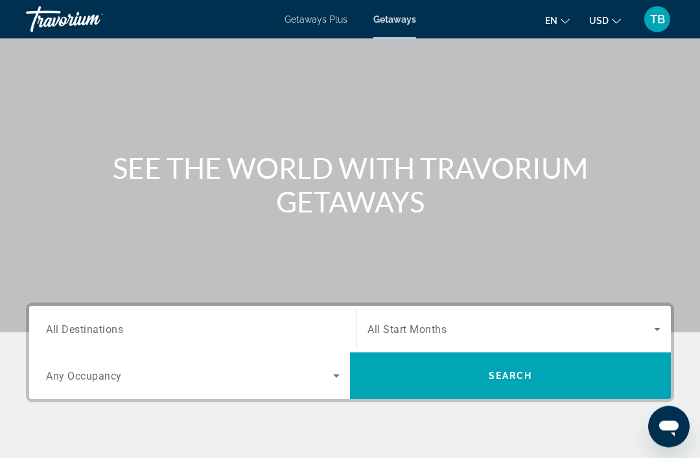
scroll to position [58, 0]
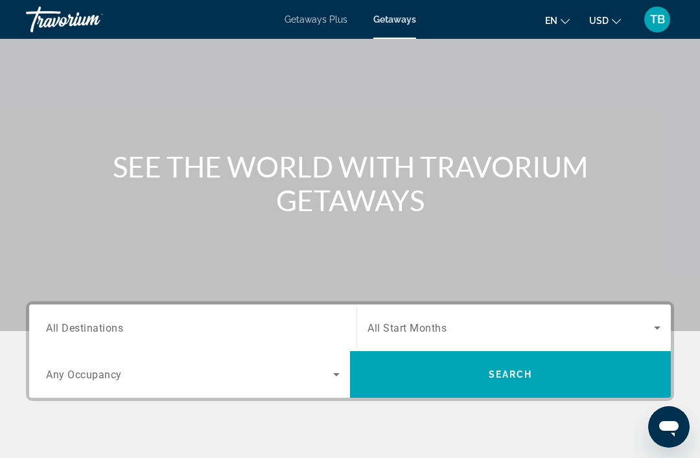
click at [118, 328] on span "All Destinations" at bounding box center [84, 327] width 77 height 12
click at [118, 328] on input "Destination All Destinations" at bounding box center [192, 329] width 293 height 16
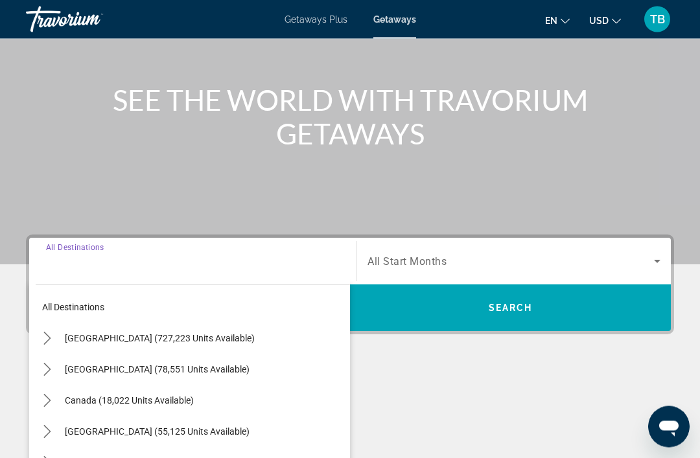
scroll to position [247, 0]
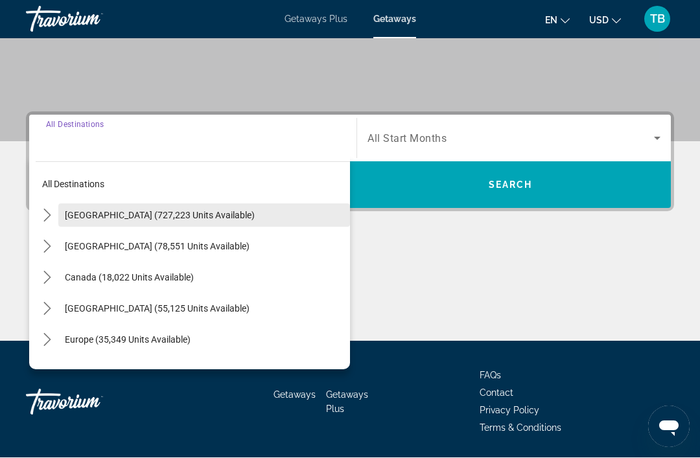
click at [174, 222] on span "Select destination: United States (727,223 units available)" at bounding box center [204, 215] width 292 height 31
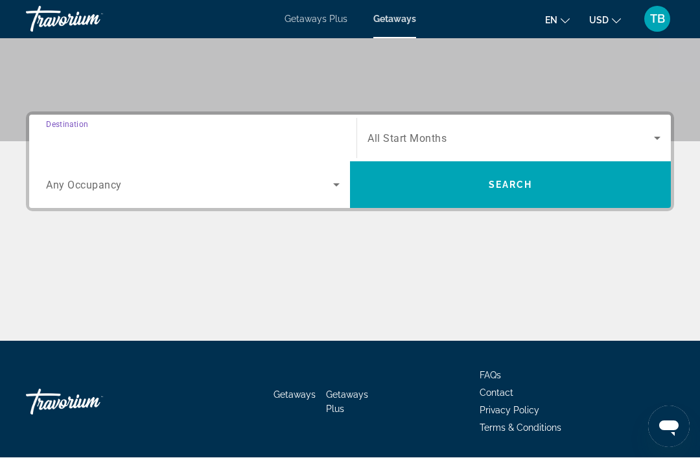
type input "**********"
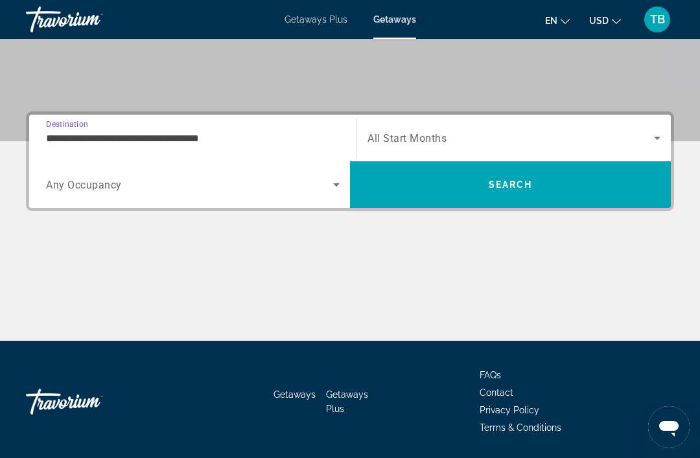
click at [656, 142] on icon "Search widget" at bounding box center [657, 138] width 16 height 16
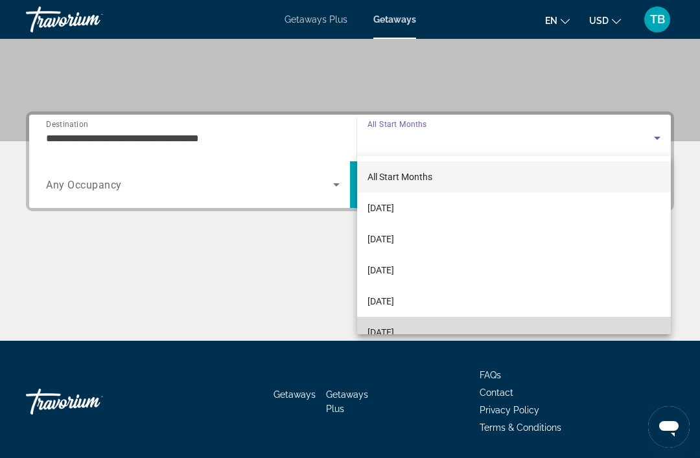
click at [394, 330] on span "[DATE]" at bounding box center [380, 333] width 27 height 16
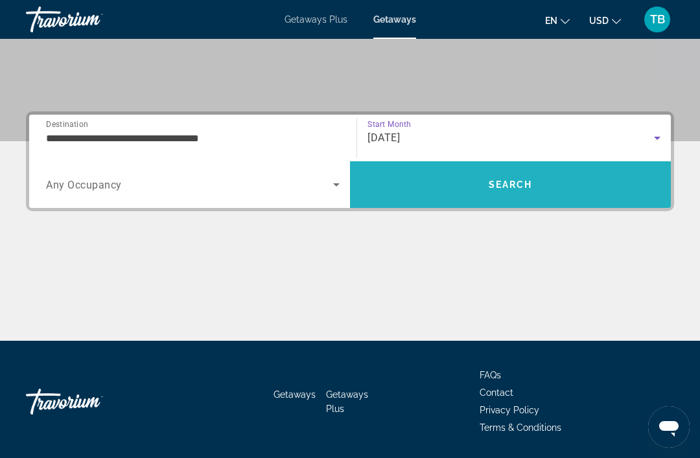
click at [515, 185] on span "Search" at bounding box center [510, 184] width 44 height 10
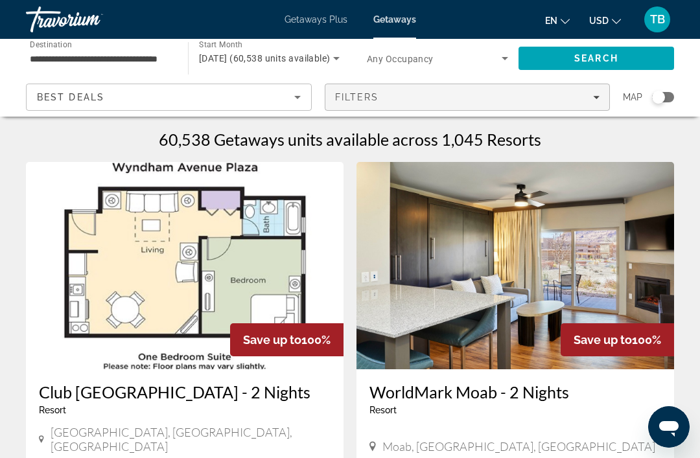
click at [599, 100] on div "Filters" at bounding box center [467, 97] width 265 height 10
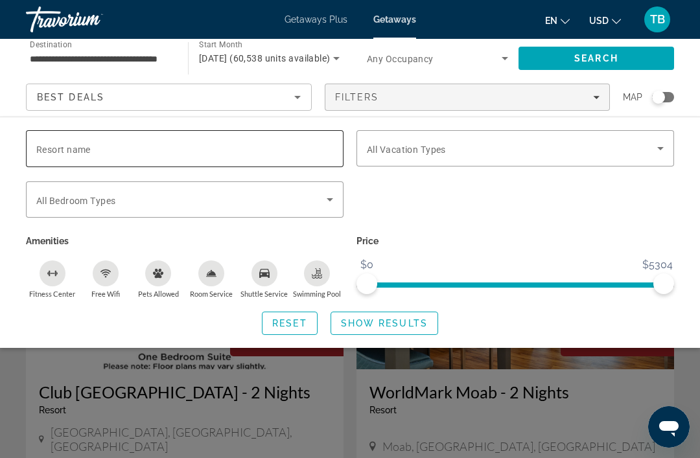
click at [304, 151] on input "Resort name" at bounding box center [184, 149] width 297 height 16
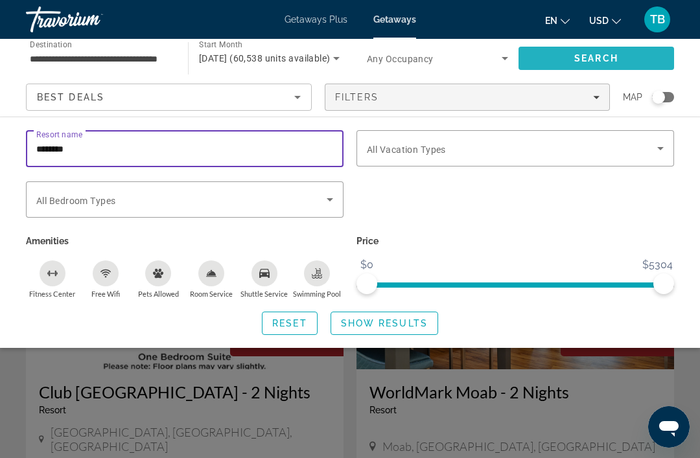
type input "********"
click at [640, 58] on span "Search" at bounding box center [595, 58] width 155 height 31
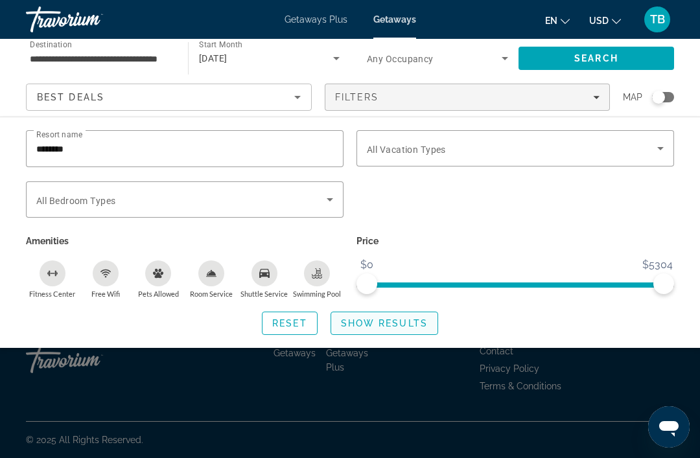
click at [419, 325] on span "Show Results" at bounding box center [384, 323] width 87 height 10
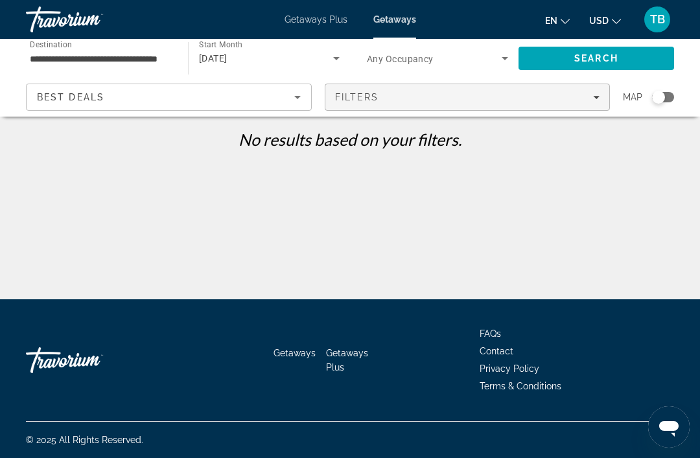
click at [493, 93] on div "Filters" at bounding box center [467, 97] width 265 height 10
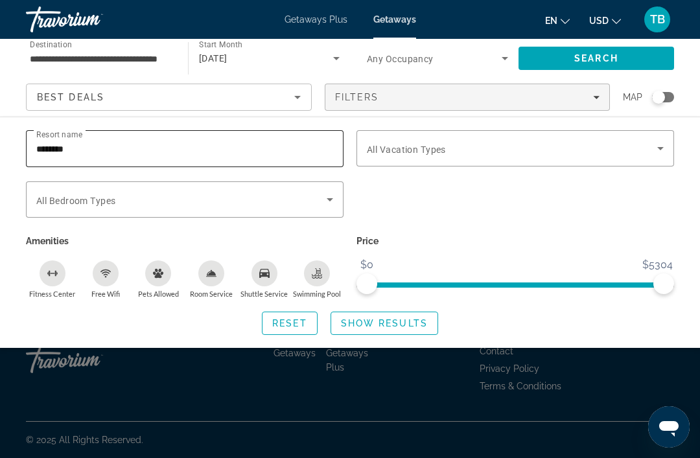
click at [250, 154] on input "********" at bounding box center [184, 149] width 297 height 16
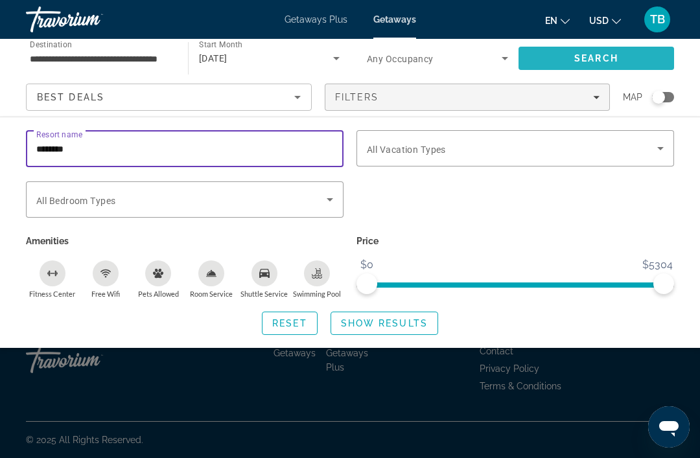
type input "********"
click at [622, 58] on span "Search" at bounding box center [595, 58] width 155 height 31
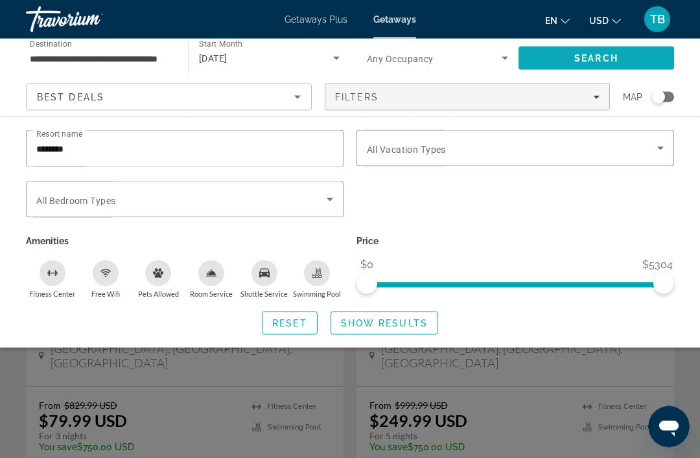
scroll to position [101, 0]
click at [478, 394] on div "Search widget" at bounding box center [350, 326] width 700 height 264
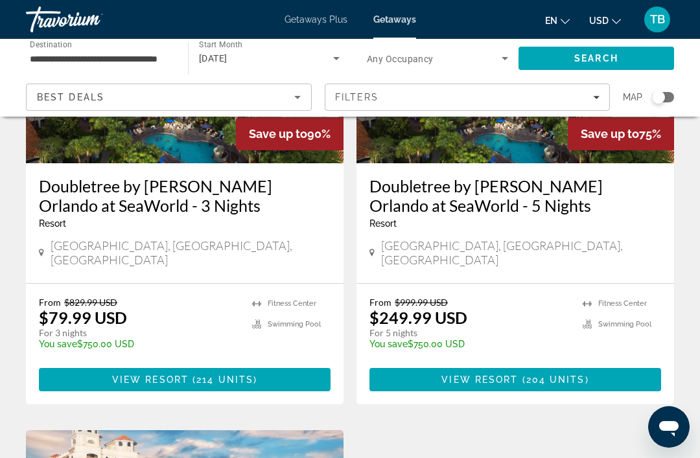
scroll to position [205, 0]
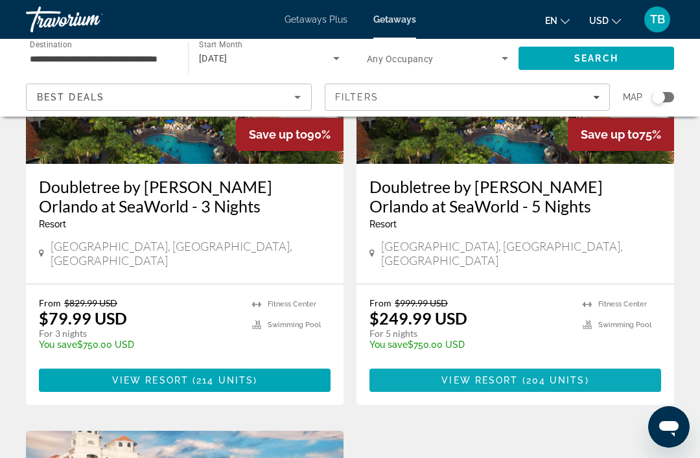
click at [630, 365] on span "Main content" at bounding box center [515, 380] width 292 height 31
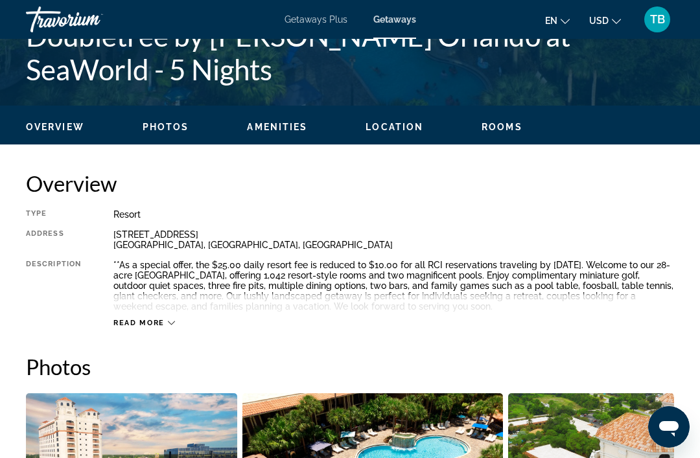
scroll to position [551, 0]
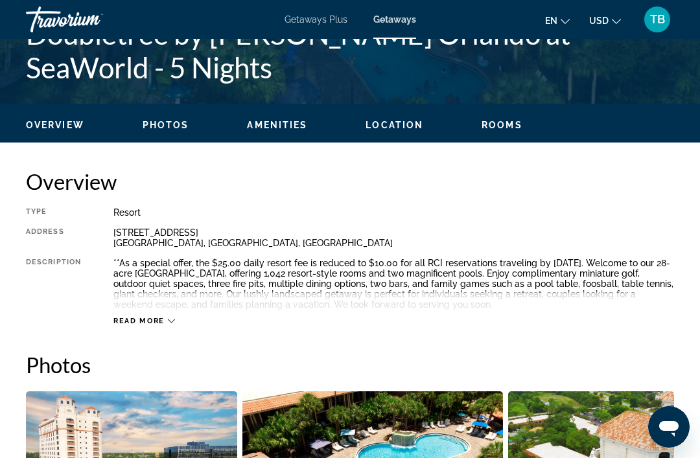
click at [516, 126] on span "Rooms" at bounding box center [501, 125] width 41 height 10
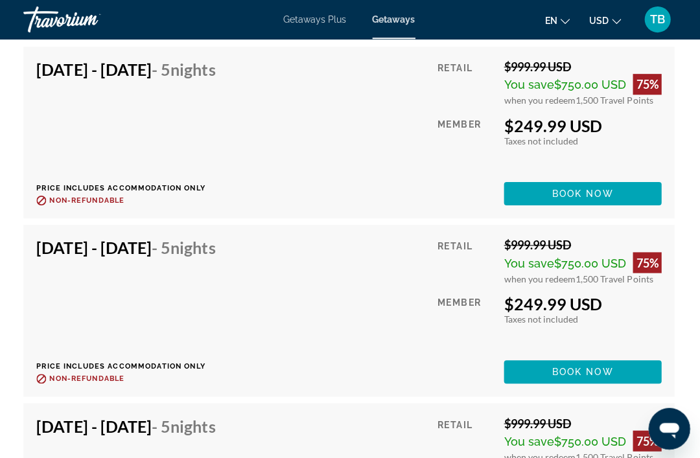
scroll to position [4405, 0]
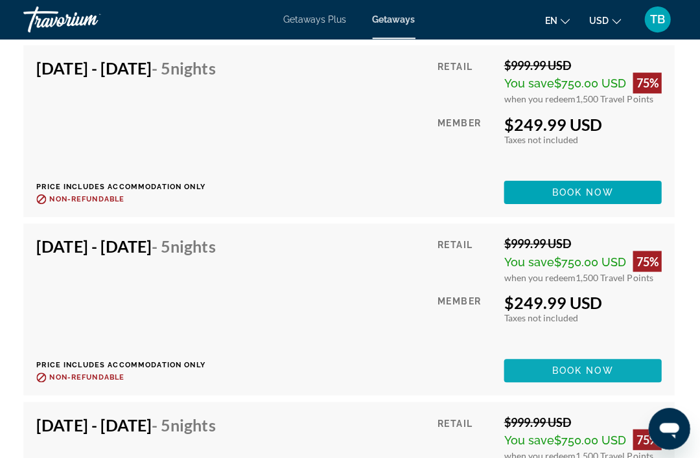
click at [610, 371] on span "Main content" at bounding box center [582, 369] width 157 height 31
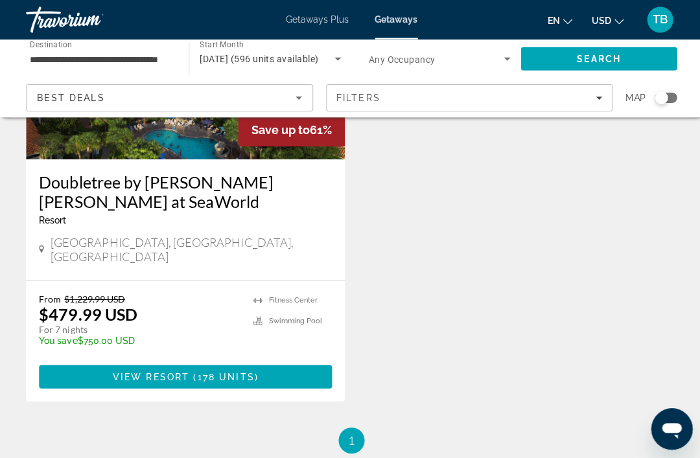
scroll to position [742, 0]
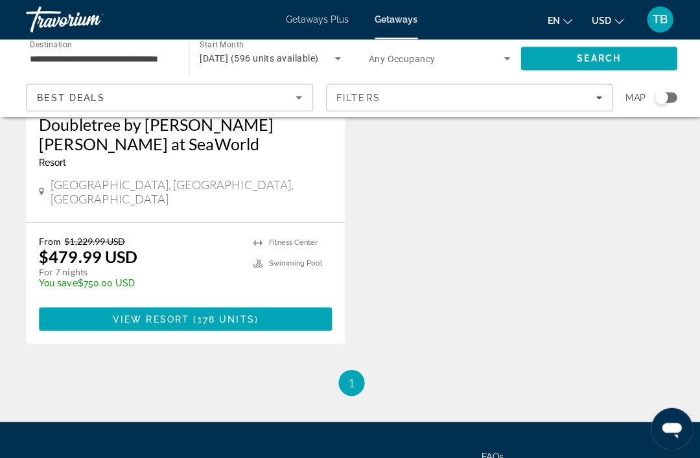
click at [354, 368] on li "You're on page 1" at bounding box center [350, 381] width 26 height 26
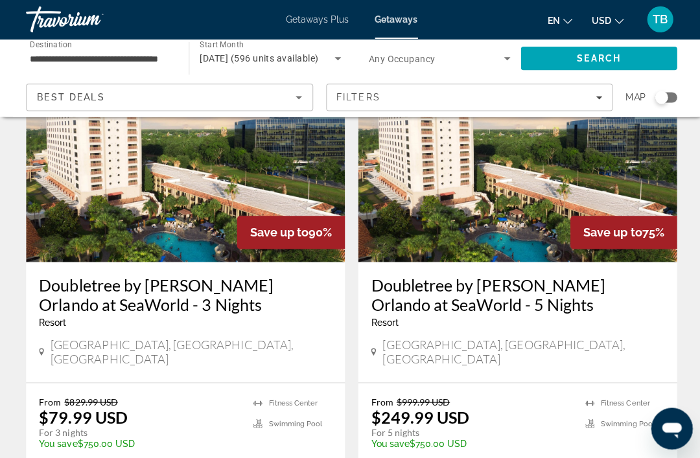
scroll to position [110, 0]
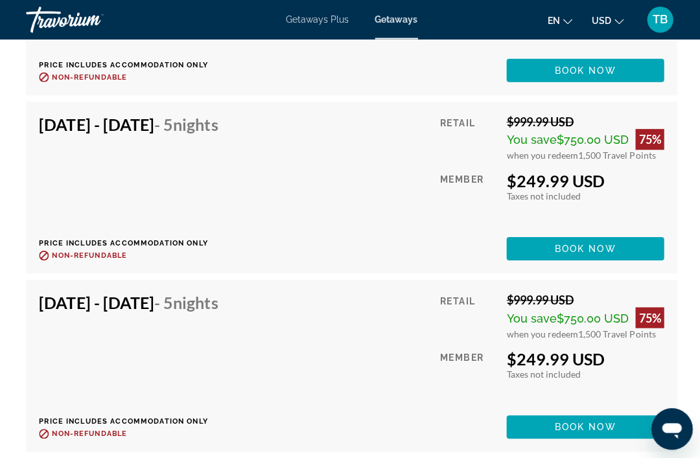
scroll to position [4353, 0]
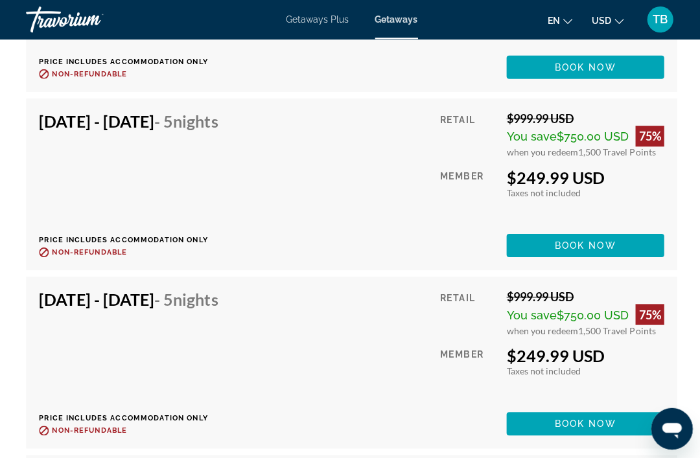
click at [575, 427] on span "Book now" at bounding box center [583, 422] width 62 height 10
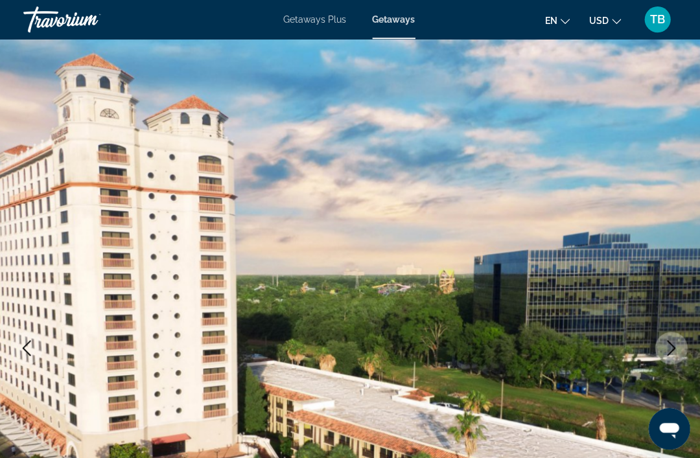
click at [429, 27] on div "en English Español Français Italiano Português русский USD USD ($) MXN (Mex$) C…" at bounding box center [552, 19] width 246 height 27
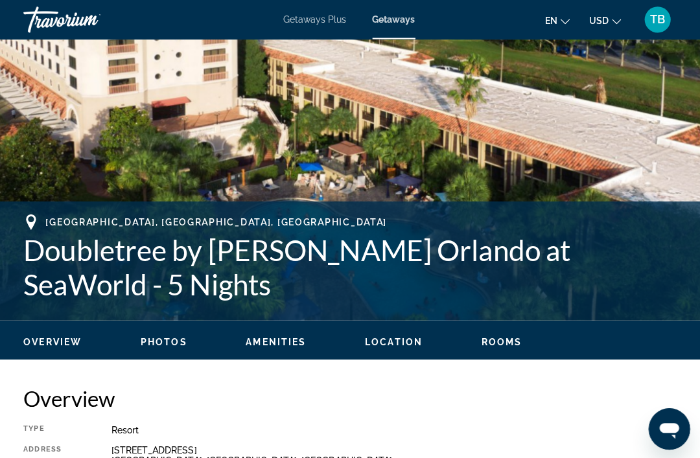
scroll to position [354, 0]
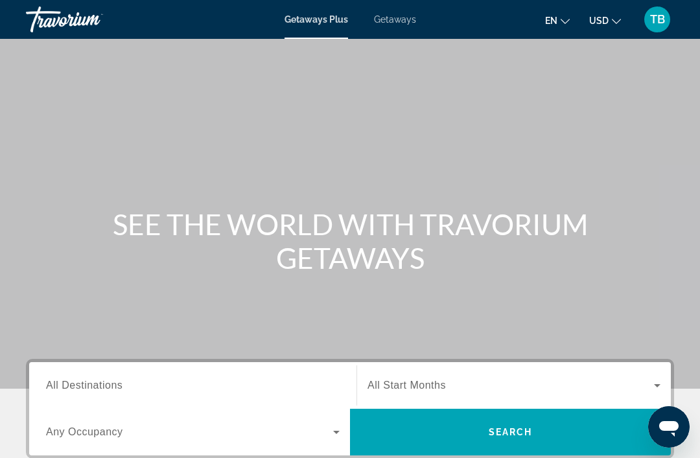
click at [400, 23] on span "Getaways" at bounding box center [395, 19] width 42 height 10
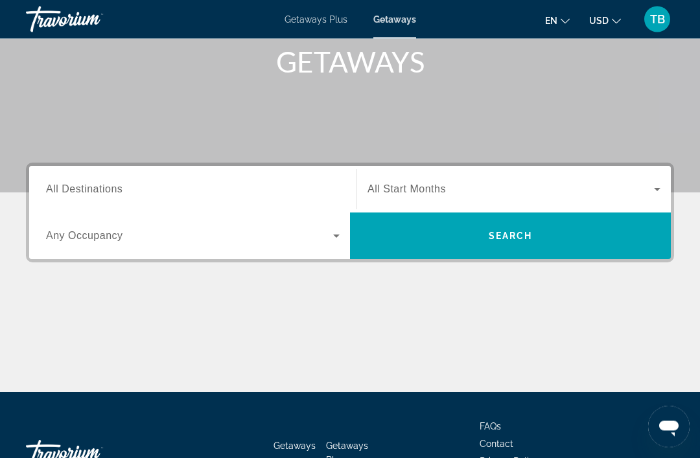
scroll to position [196, 0]
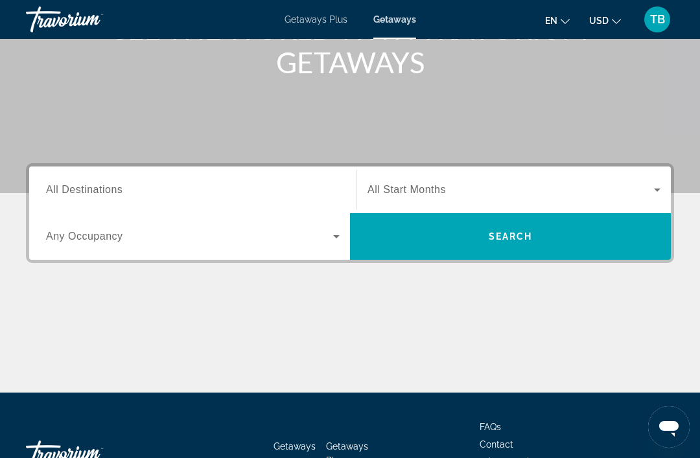
click at [157, 187] on input "Destination All Destinations" at bounding box center [192, 191] width 293 height 16
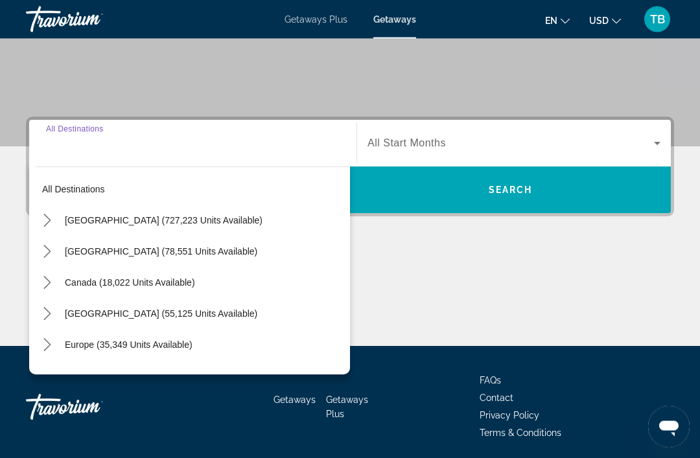
scroll to position [247, 0]
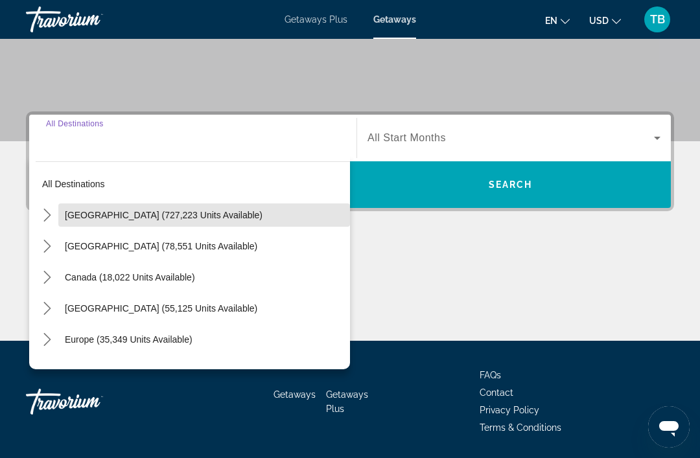
click at [124, 214] on span "United States (727,223 units available)" at bounding box center [164, 215] width 198 height 10
type input "**********"
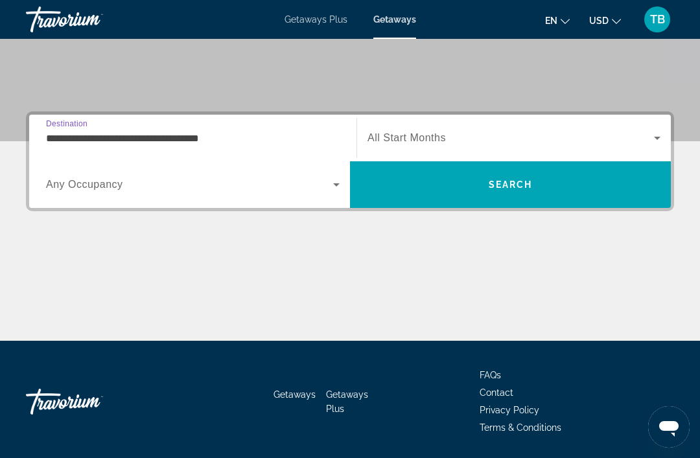
click at [338, 187] on icon "Search widget" at bounding box center [336, 185] width 16 height 16
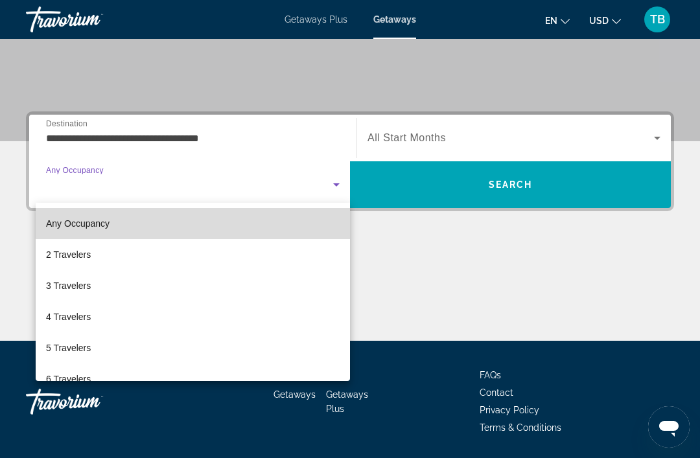
click at [238, 222] on mat-option "Any Occupancy" at bounding box center [193, 223] width 314 height 31
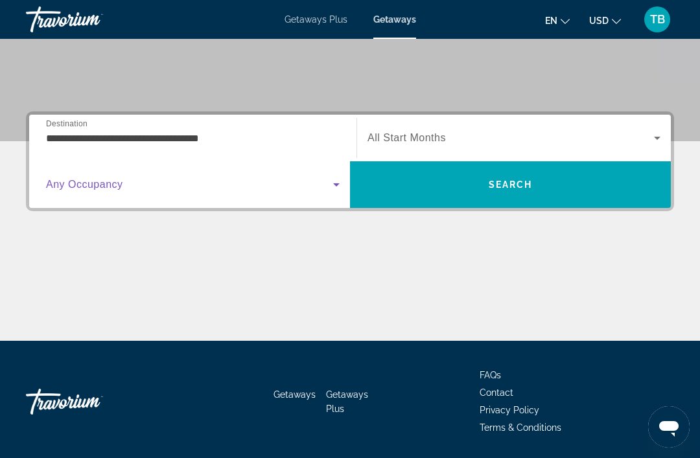
click at [664, 137] on icon "Search widget" at bounding box center [657, 138] width 16 height 16
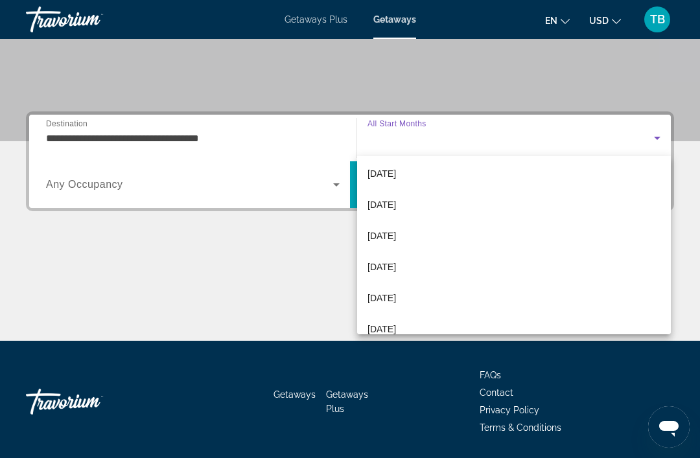
scroll to position [128, 0]
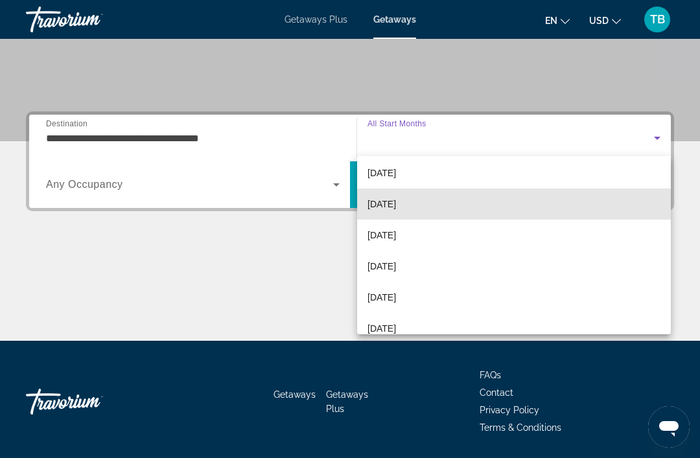
click at [433, 208] on mat-option "[DATE]" at bounding box center [514, 204] width 314 height 31
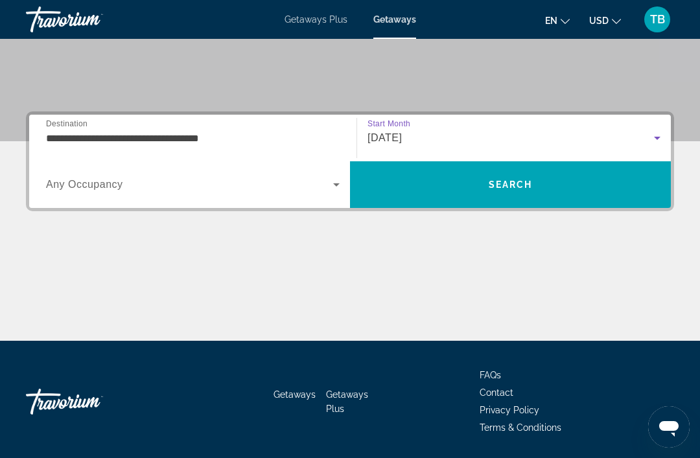
click at [554, 189] on span "Search" at bounding box center [510, 184] width 321 height 31
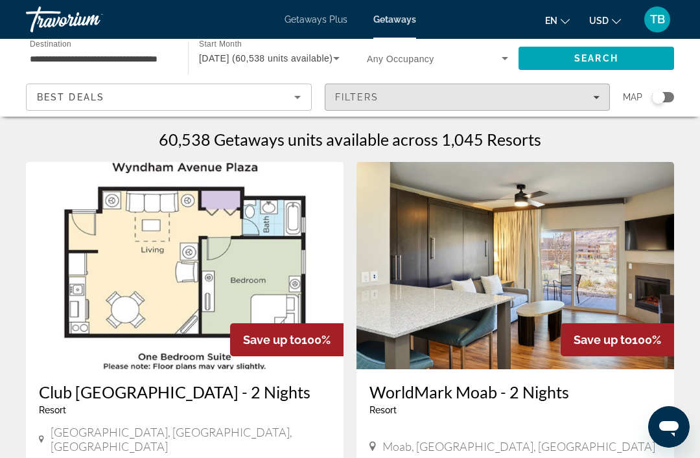
click at [389, 100] on div "Filters" at bounding box center [467, 97] width 265 height 10
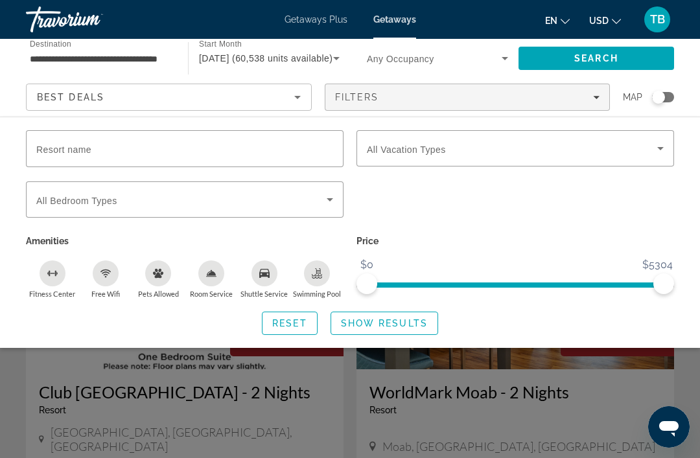
click at [236, 143] on input "Resort name" at bounding box center [184, 149] width 297 height 16
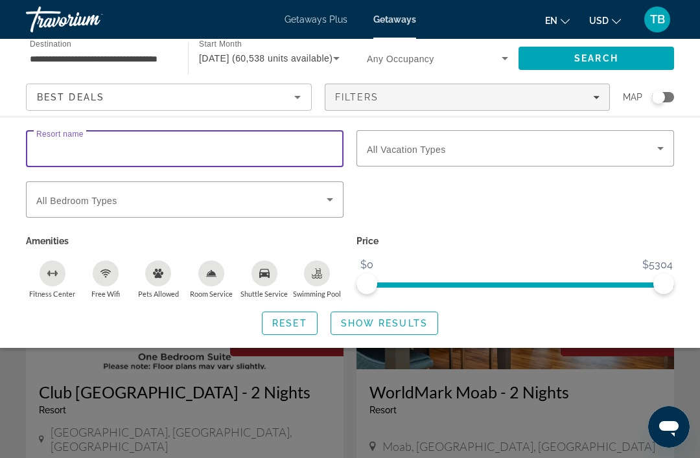
type input "*"
type input "********"
click at [657, 150] on icon "Search widget" at bounding box center [660, 149] width 16 height 16
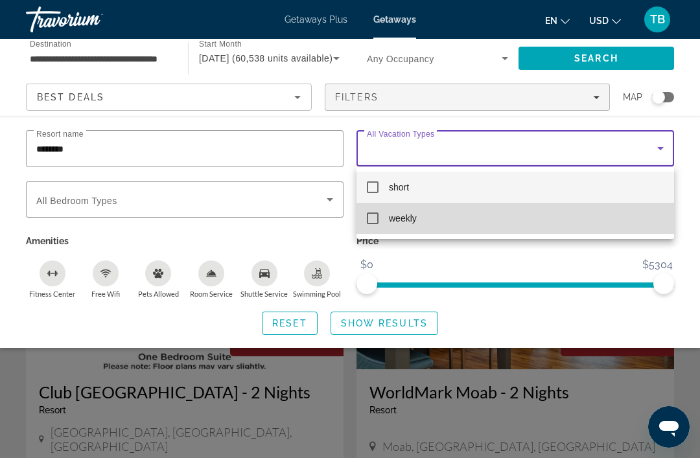
click at [383, 227] on mat-option "weekly" at bounding box center [514, 218] width 317 height 31
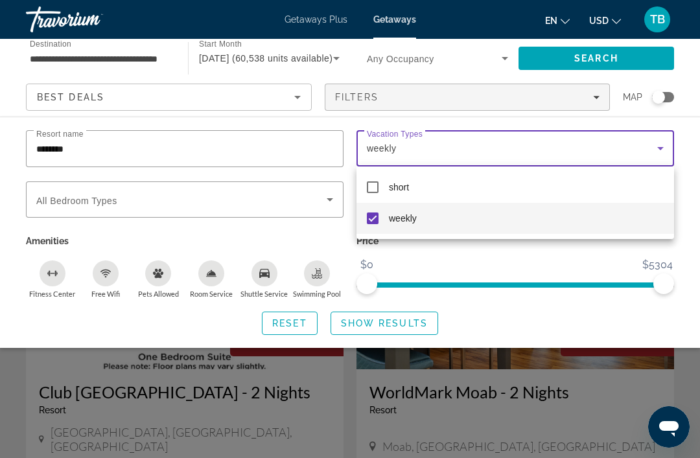
click at [599, 62] on div at bounding box center [350, 229] width 700 height 458
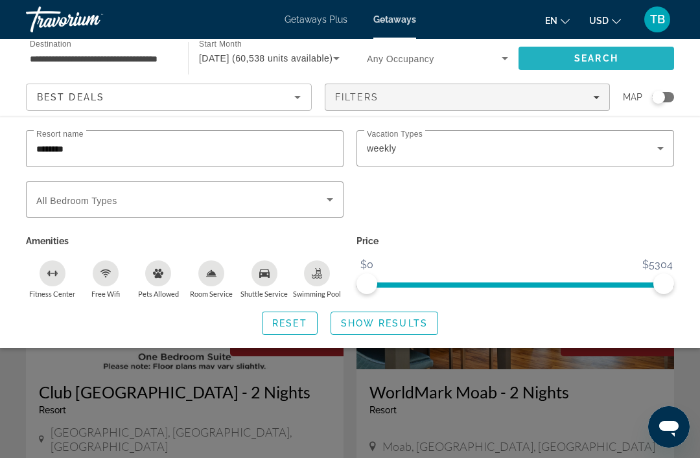
click at [607, 53] on span "Search" at bounding box center [596, 58] width 44 height 10
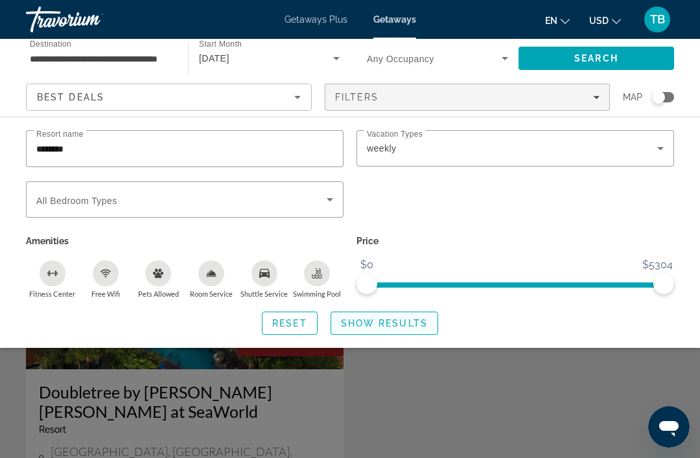
click at [393, 323] on span "Show Results" at bounding box center [384, 323] width 87 height 10
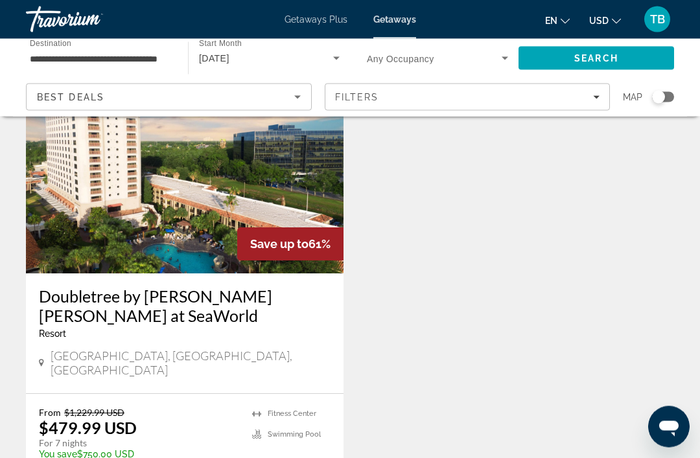
scroll to position [91, 0]
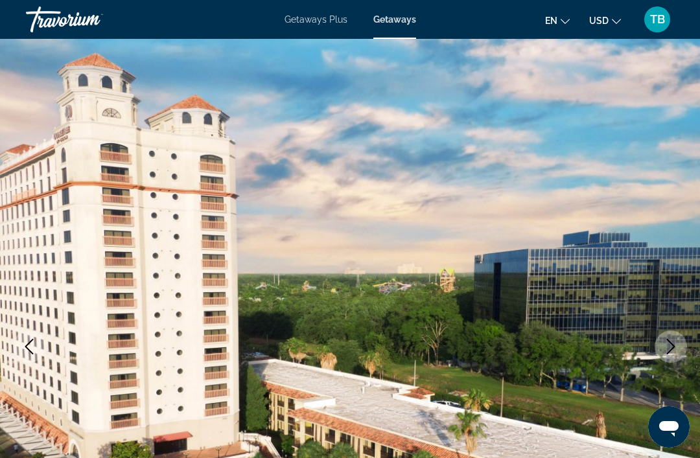
click at [671, 350] on icon "Next image" at bounding box center [671, 347] width 8 height 16
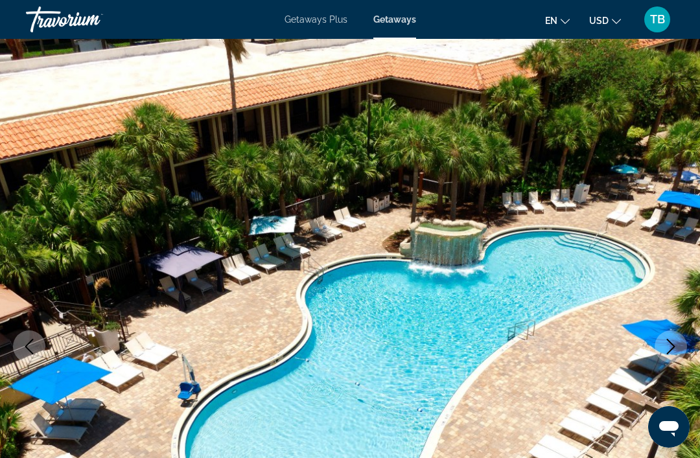
click at [670, 345] on icon "Next image" at bounding box center [671, 347] width 16 height 16
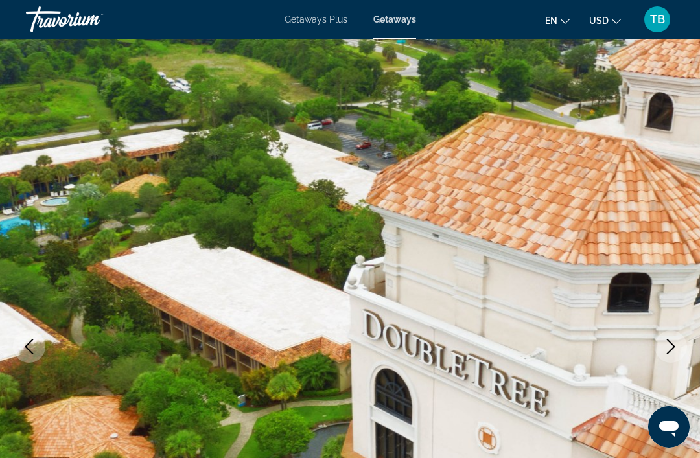
click at [672, 345] on icon "Next image" at bounding box center [671, 347] width 8 height 16
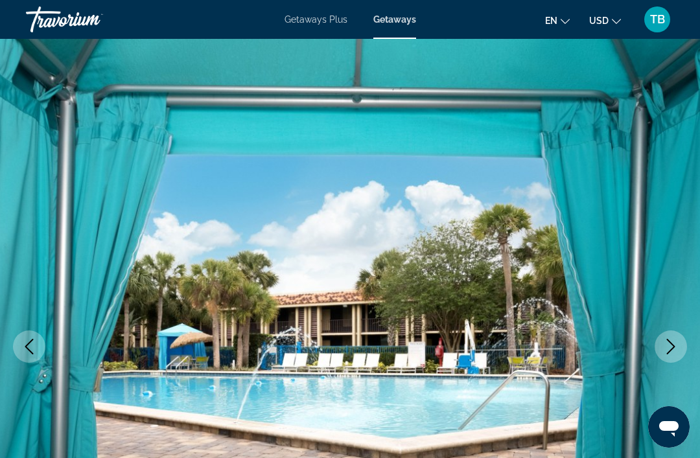
click at [674, 347] on icon "Next image" at bounding box center [671, 347] width 8 height 16
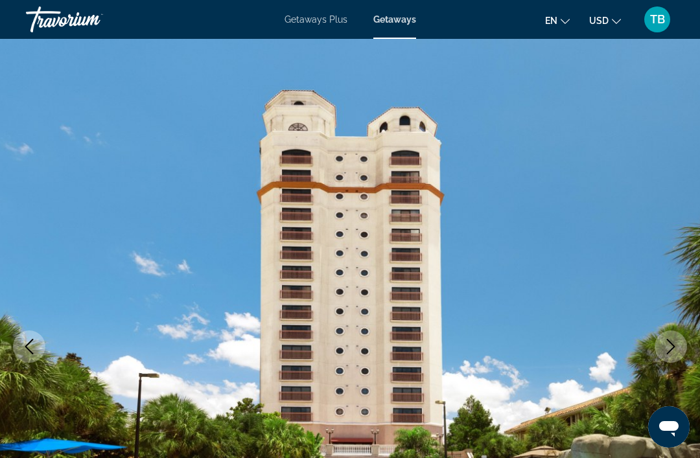
click at [678, 345] on icon "Next image" at bounding box center [671, 347] width 16 height 16
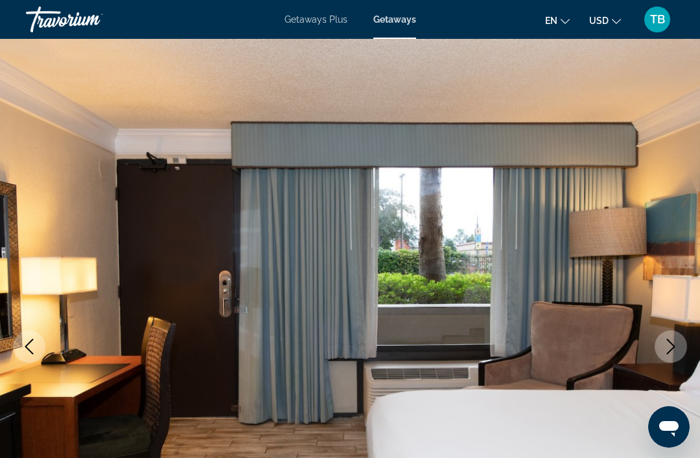
click at [676, 348] on icon "Next image" at bounding box center [671, 347] width 16 height 16
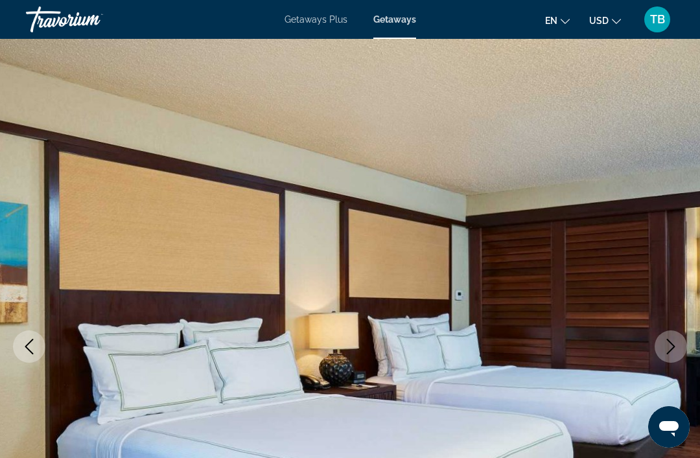
click at [673, 345] on icon "Next image" at bounding box center [671, 347] width 16 height 16
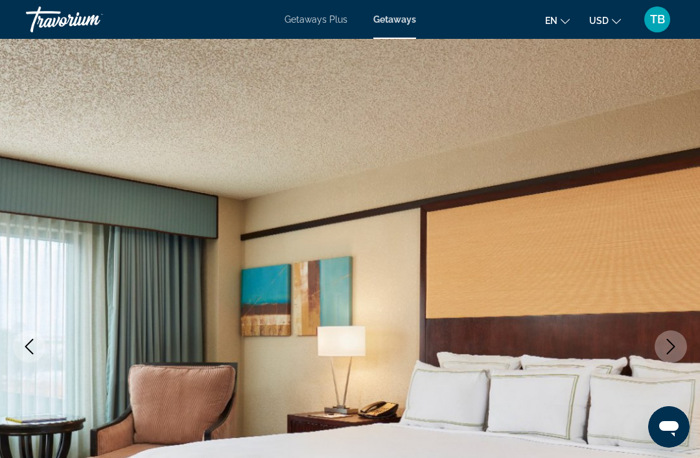
click at [671, 349] on icon "Next image" at bounding box center [671, 347] width 16 height 16
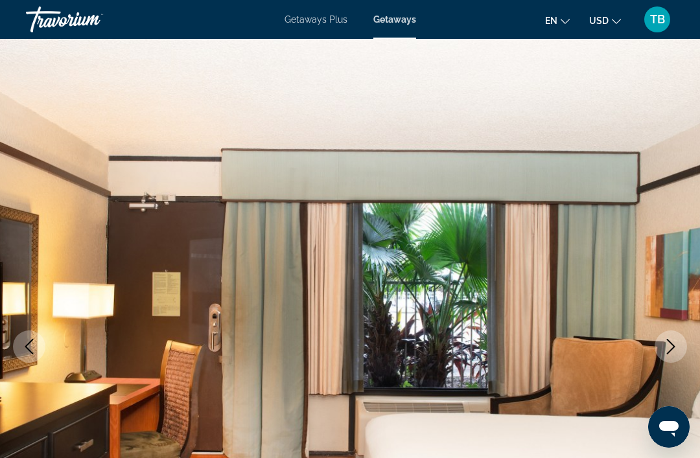
click at [677, 346] on icon "Next image" at bounding box center [671, 347] width 16 height 16
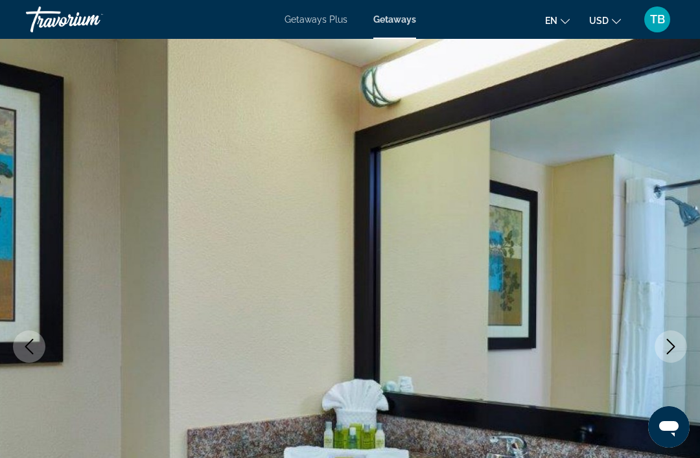
click at [671, 345] on icon "Next image" at bounding box center [671, 347] width 16 height 16
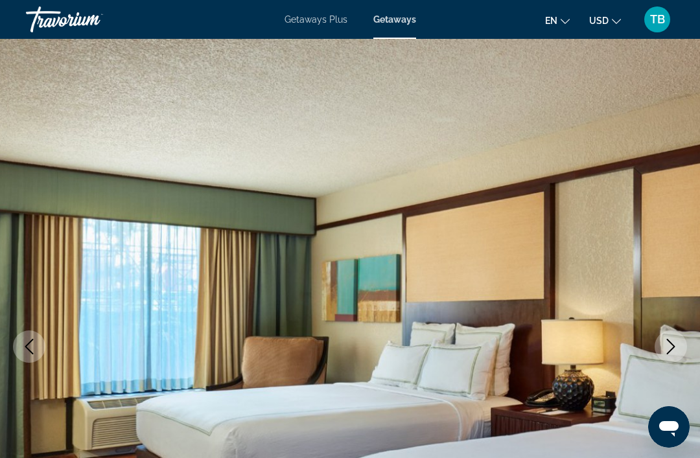
click at [676, 347] on icon "Next image" at bounding box center [671, 347] width 16 height 16
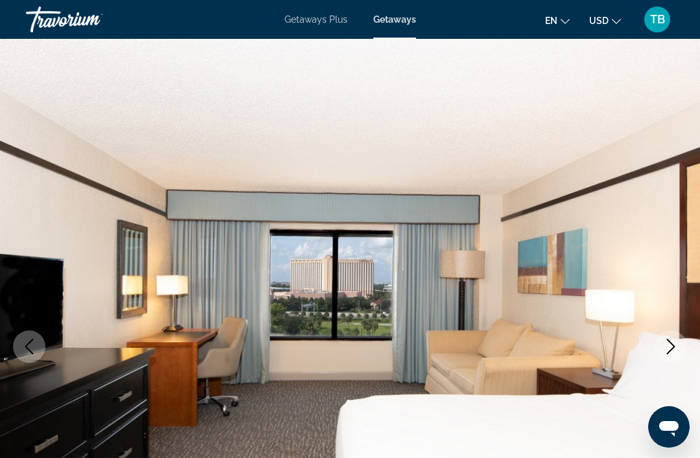
click at [669, 346] on icon "Next image" at bounding box center [671, 347] width 16 height 16
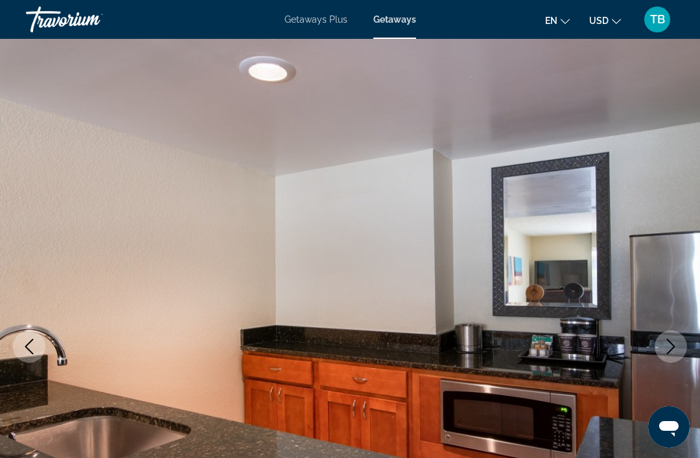
click at [677, 343] on icon "Next image" at bounding box center [671, 347] width 16 height 16
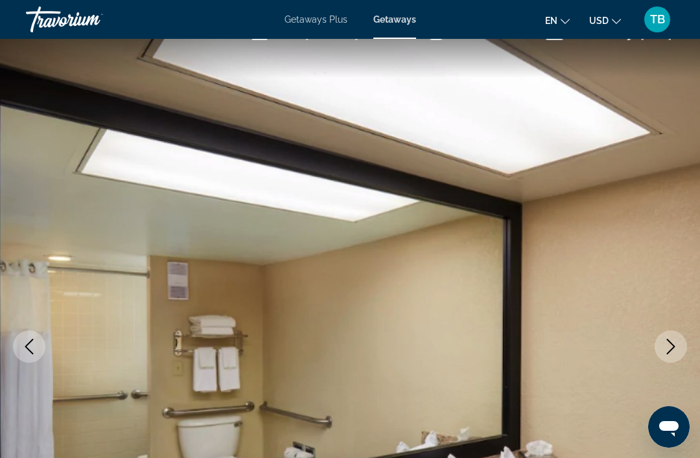
click at [672, 345] on icon "Next image" at bounding box center [671, 347] width 8 height 16
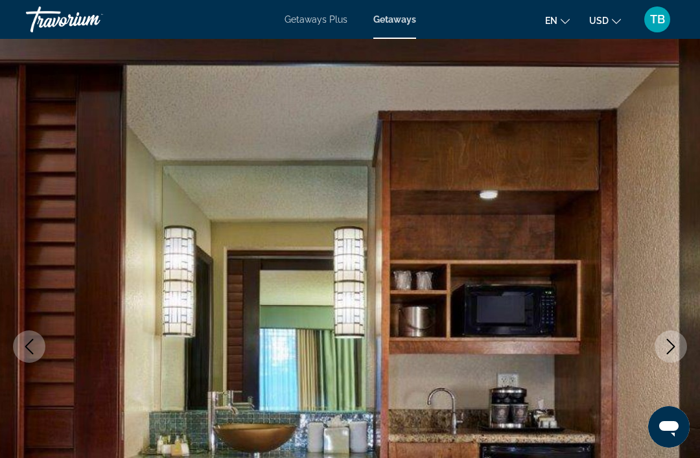
click at [674, 344] on icon "Next image" at bounding box center [671, 347] width 16 height 16
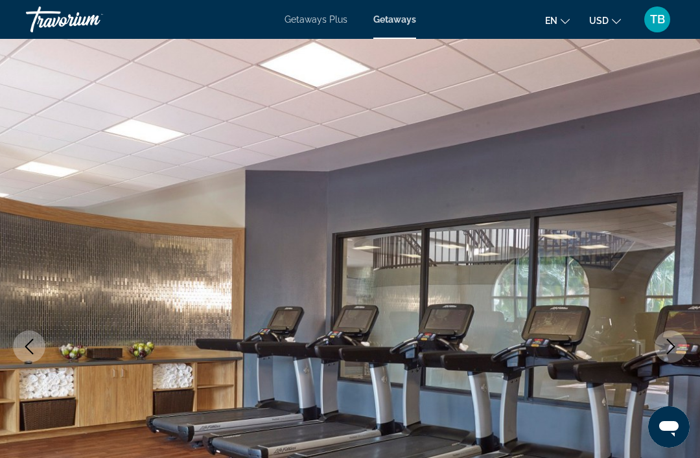
click at [672, 349] on icon "Next image" at bounding box center [671, 347] width 8 height 16
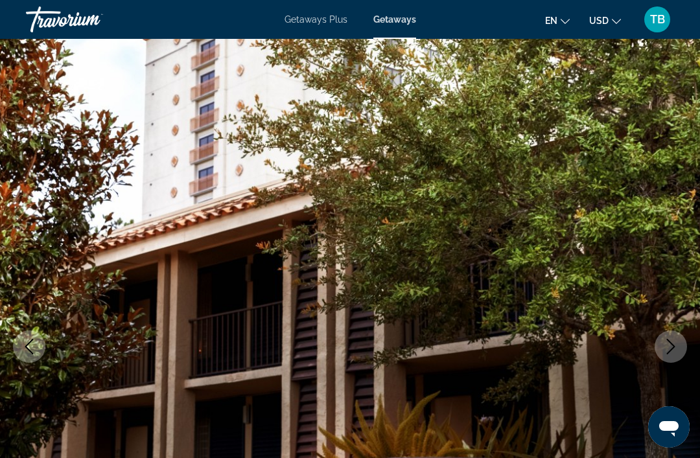
click at [672, 341] on icon "Next image" at bounding box center [671, 347] width 16 height 16
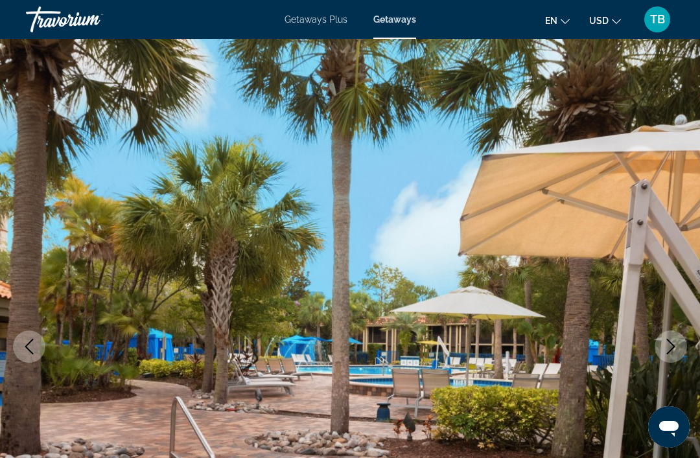
click at [674, 346] on icon "Next image" at bounding box center [671, 347] width 8 height 16
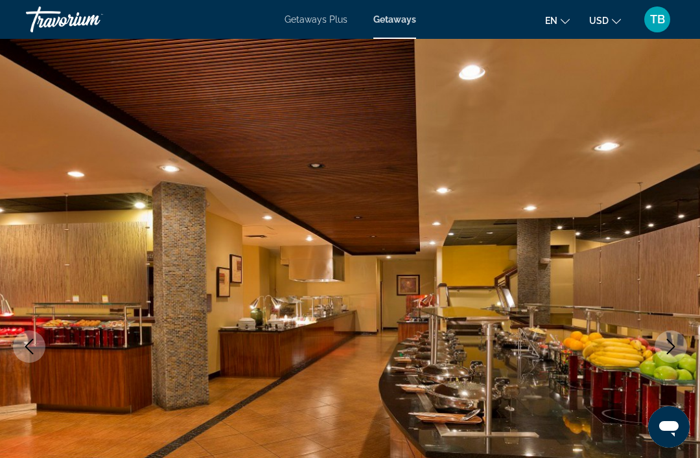
click at [677, 341] on icon "Next image" at bounding box center [671, 347] width 16 height 16
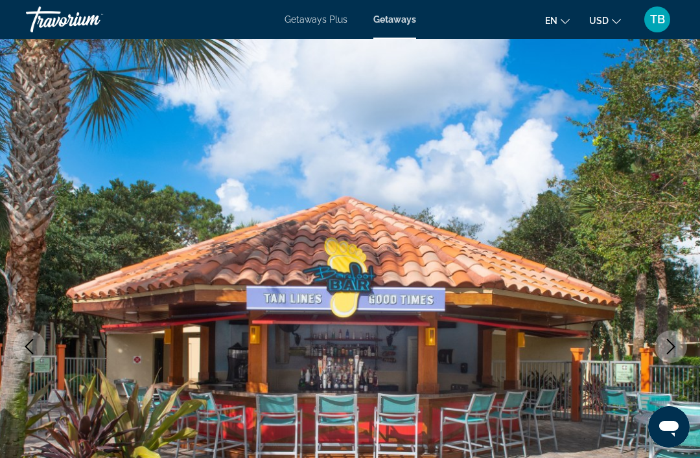
click at [675, 346] on icon "Next image" at bounding box center [671, 347] width 16 height 16
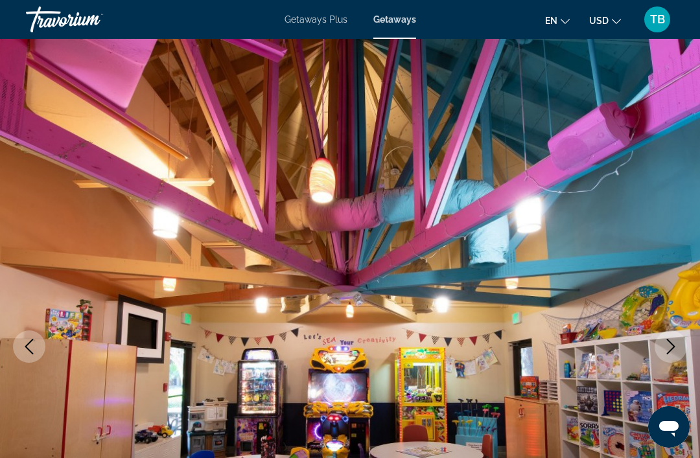
click at [674, 345] on icon "Next image" at bounding box center [671, 347] width 16 height 16
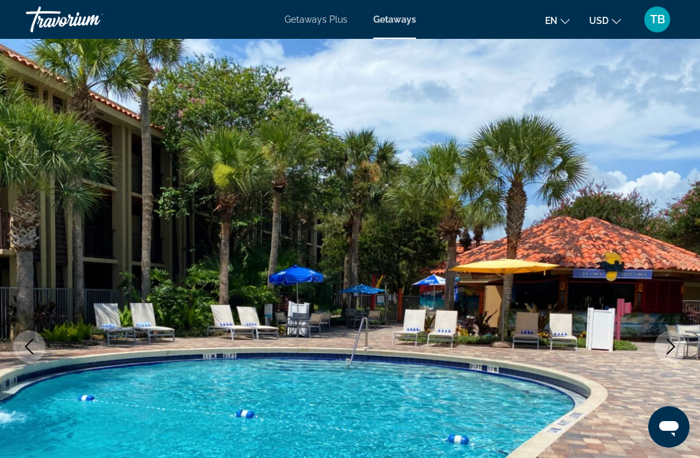
click at [677, 345] on icon "Next image" at bounding box center [671, 347] width 16 height 16
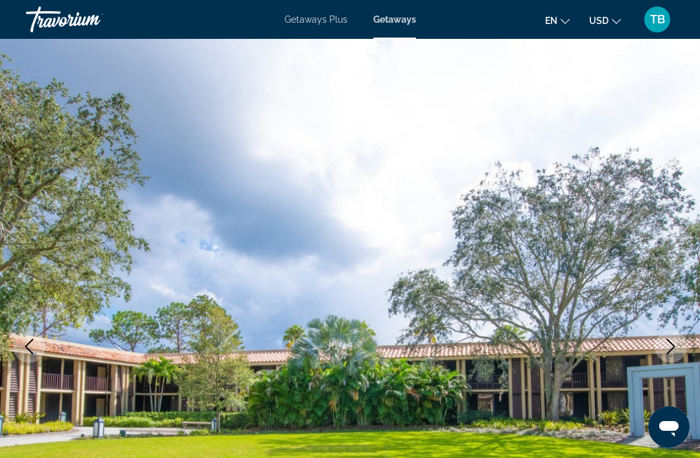
click at [675, 347] on icon "Next image" at bounding box center [671, 347] width 16 height 16
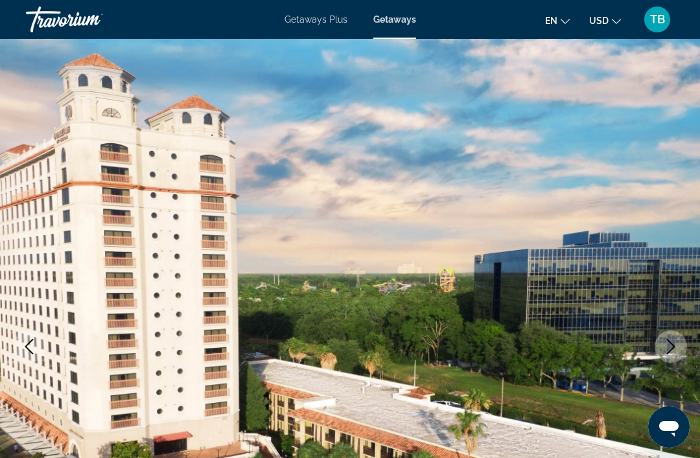
click at [672, 343] on icon "Next image" at bounding box center [671, 347] width 16 height 16
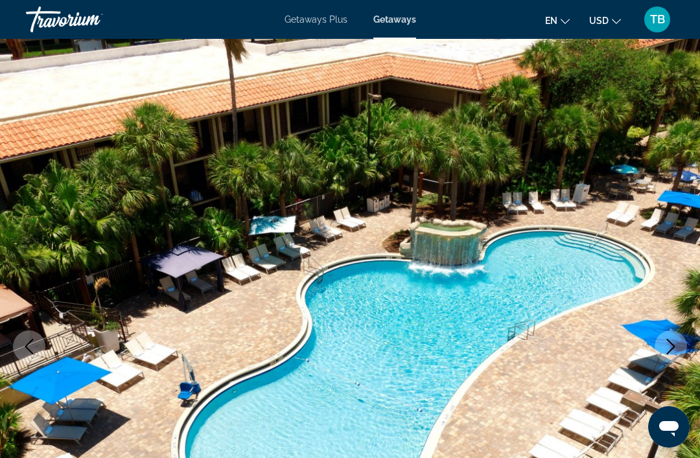
click at [672, 338] on button "Next image" at bounding box center [670, 346] width 32 height 32
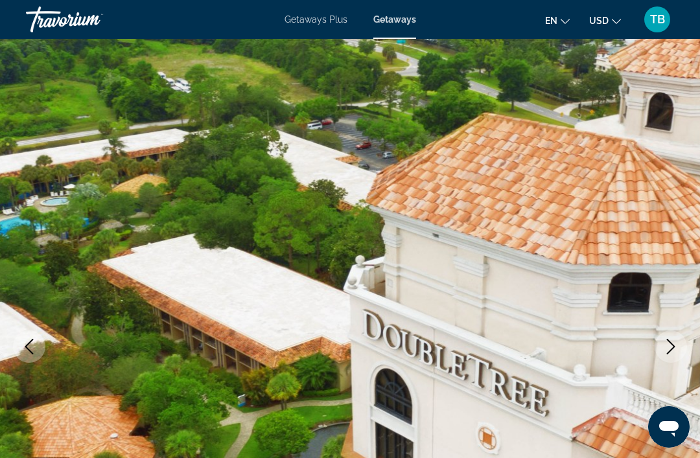
click at [680, 343] on button "Next image" at bounding box center [670, 346] width 32 height 32
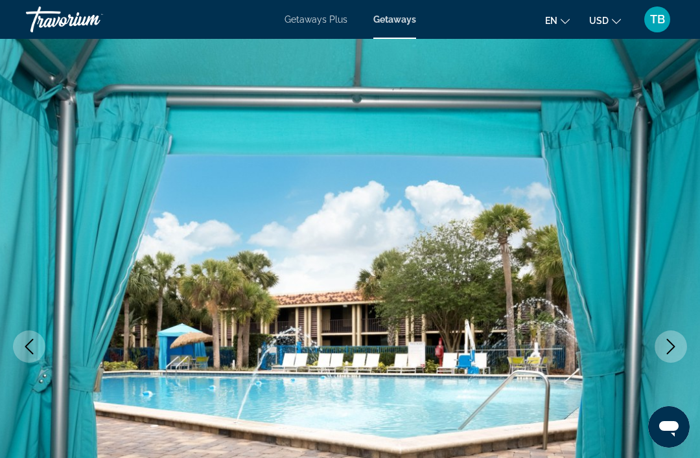
click at [675, 345] on icon "Next image" at bounding box center [671, 347] width 16 height 16
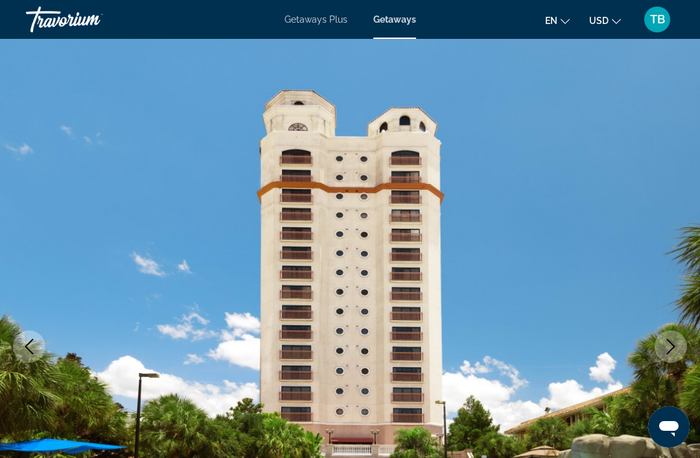
click at [674, 341] on icon "Next image" at bounding box center [671, 347] width 16 height 16
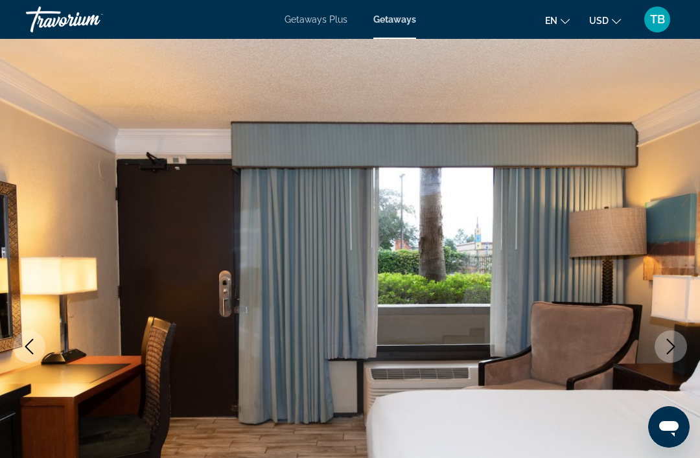
click at [678, 341] on button "Next image" at bounding box center [670, 346] width 32 height 32
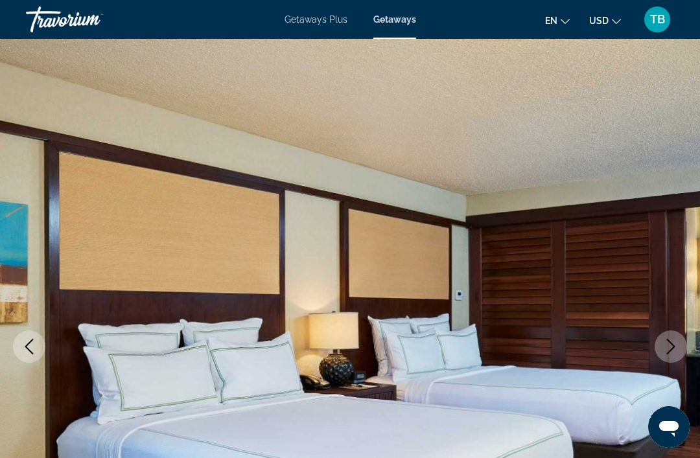
click at [673, 345] on icon "Next image" at bounding box center [671, 347] width 16 height 16
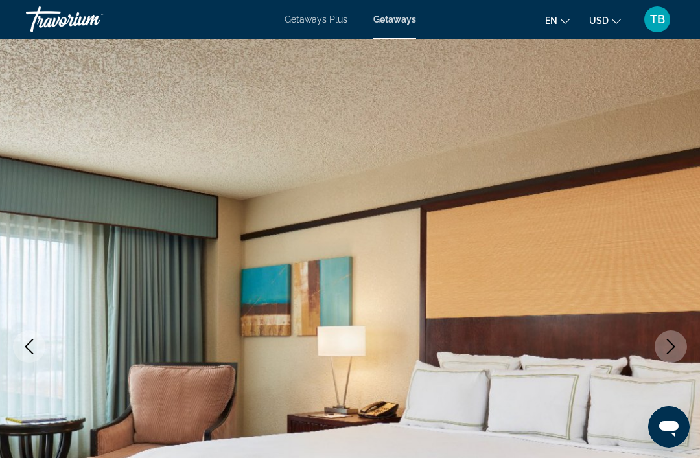
click at [676, 343] on icon "Next image" at bounding box center [671, 347] width 16 height 16
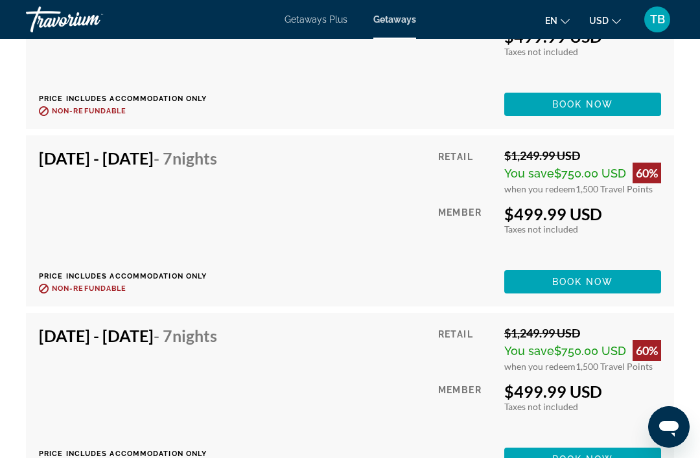
scroll to position [3602, 0]
